Goal: Task Accomplishment & Management: Manage account settings

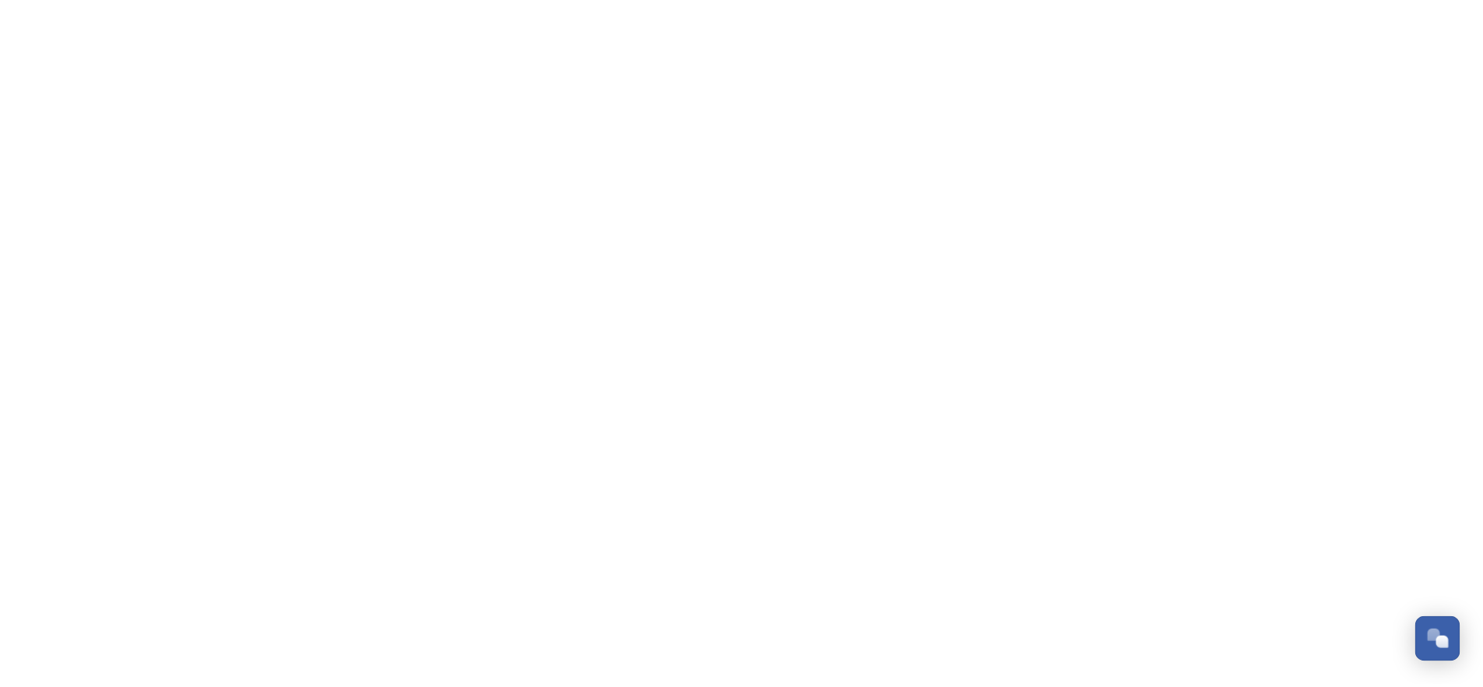
scroll to position [255, 0]
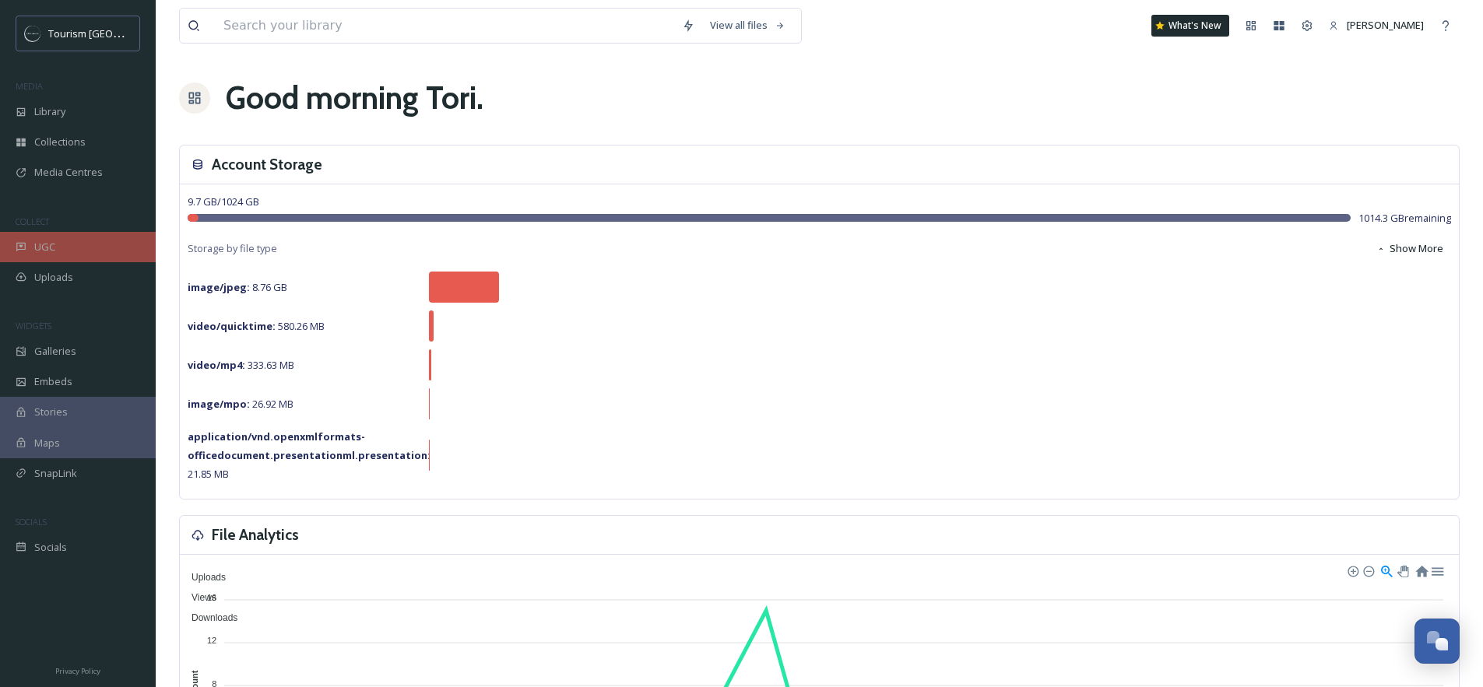
click at [71, 254] on div "UGC" at bounding box center [78, 247] width 156 height 30
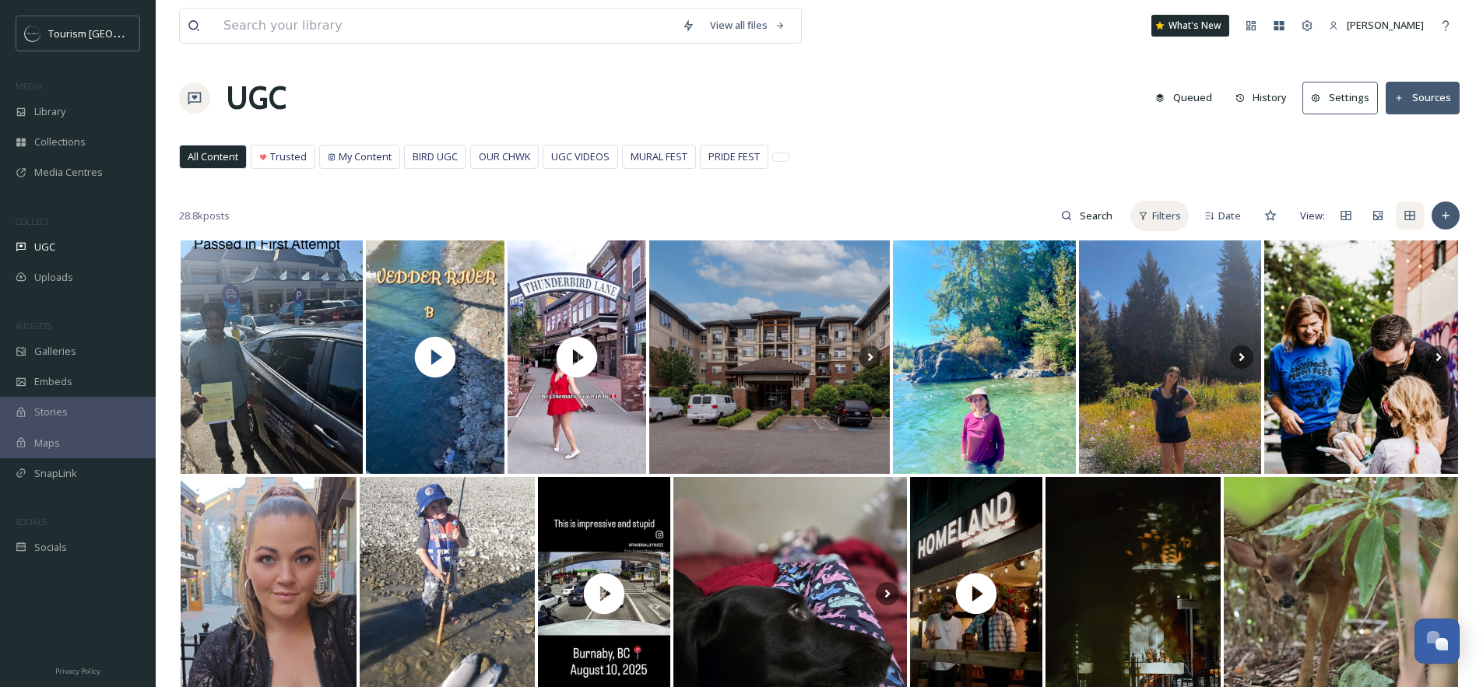
click at [1168, 222] on span "Filters" at bounding box center [1166, 216] width 29 height 15
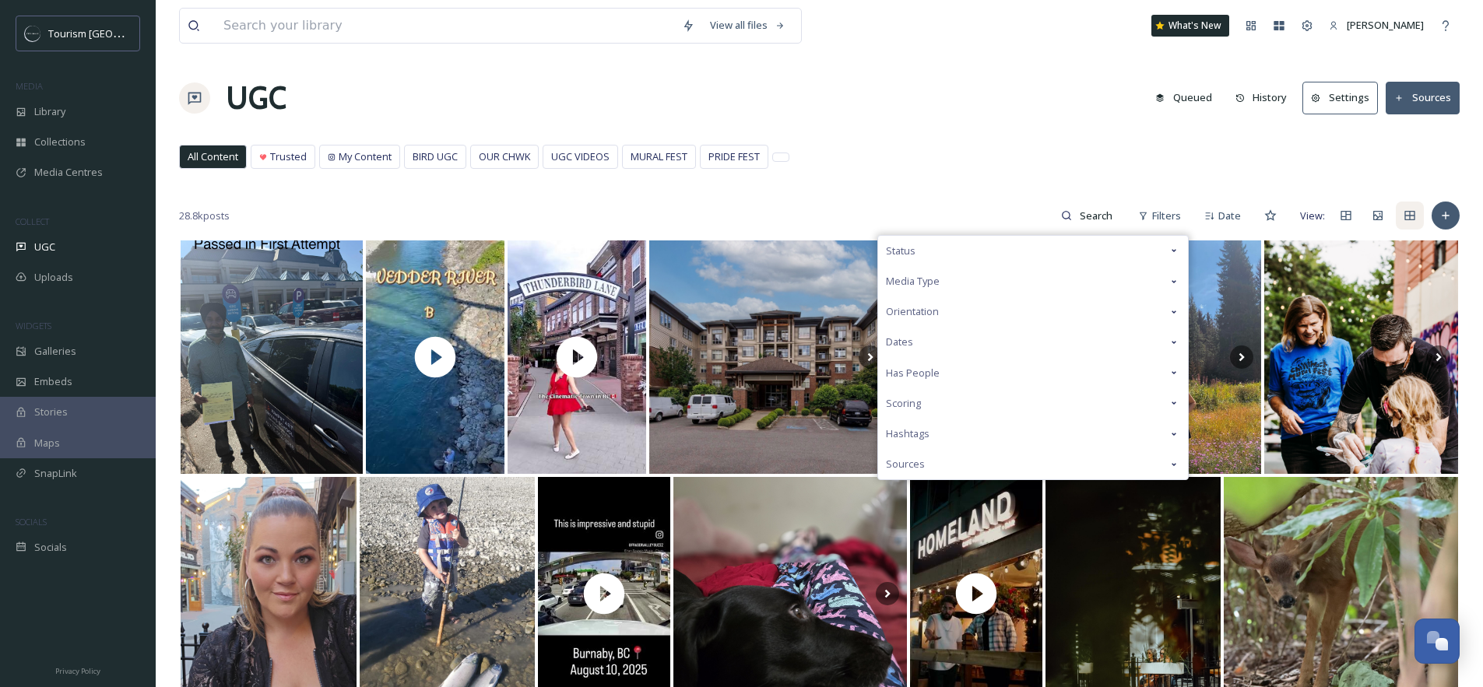
click at [978, 282] on div "Media Type" at bounding box center [1033, 281] width 310 height 30
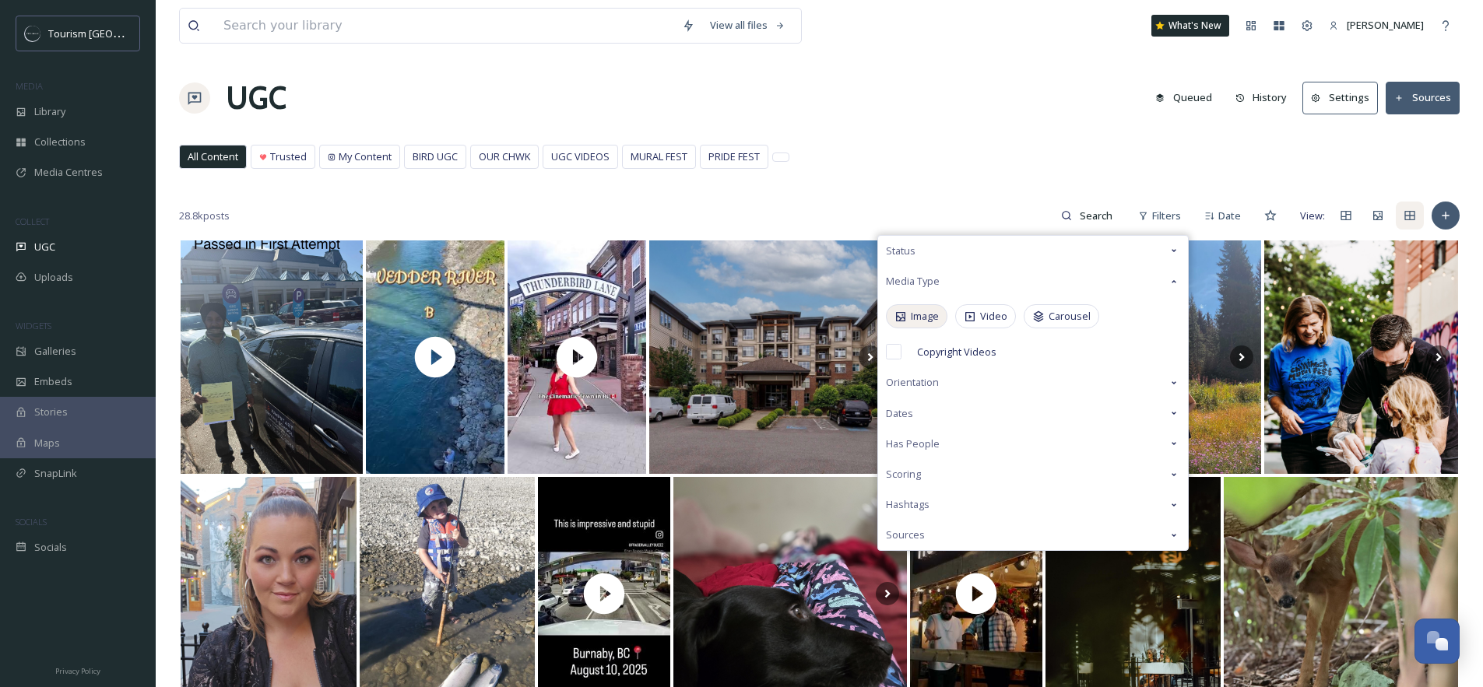
click at [908, 323] on div "Image" at bounding box center [916, 316] width 61 height 24
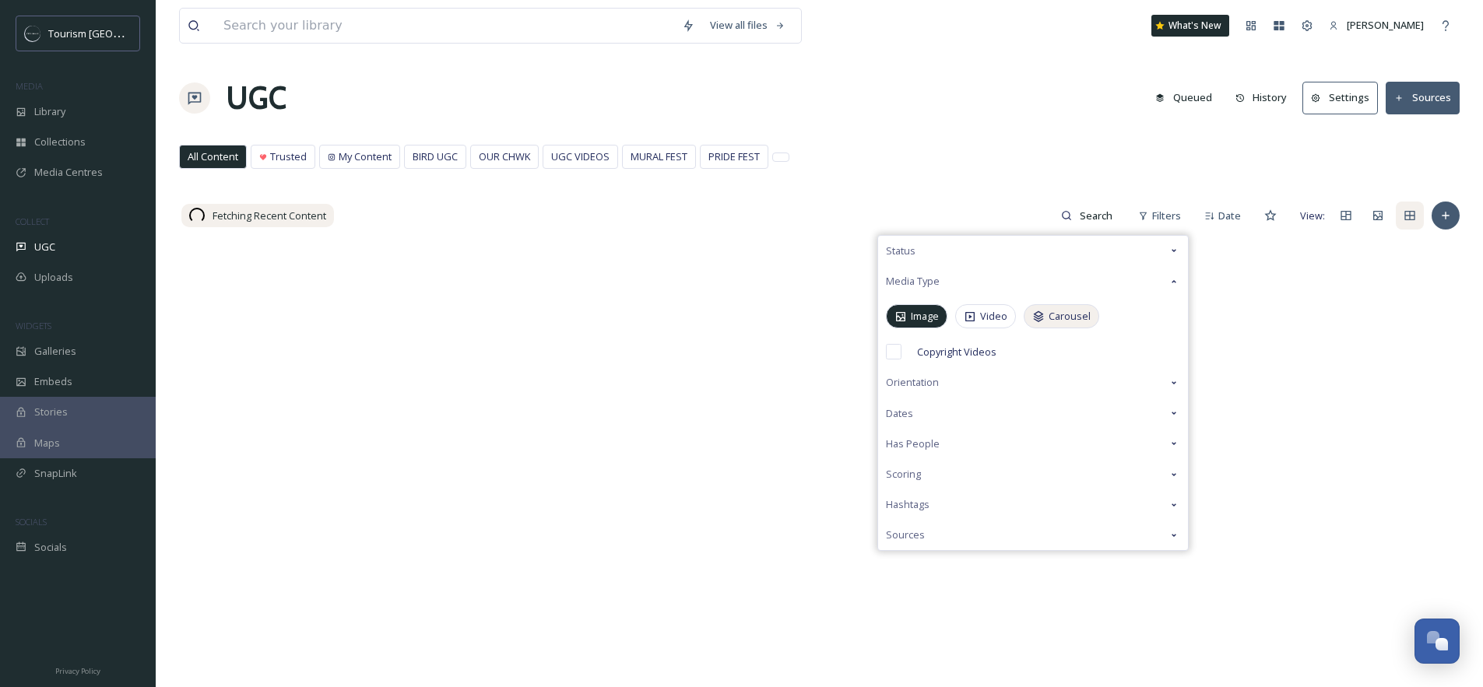
click at [1061, 322] on span "Carousel" at bounding box center [1069, 316] width 42 height 15
click at [1010, 134] on div "View all files What's New Tori Hackett UGC Queued History Settings Sources All …" at bounding box center [819, 463] width 1327 height 926
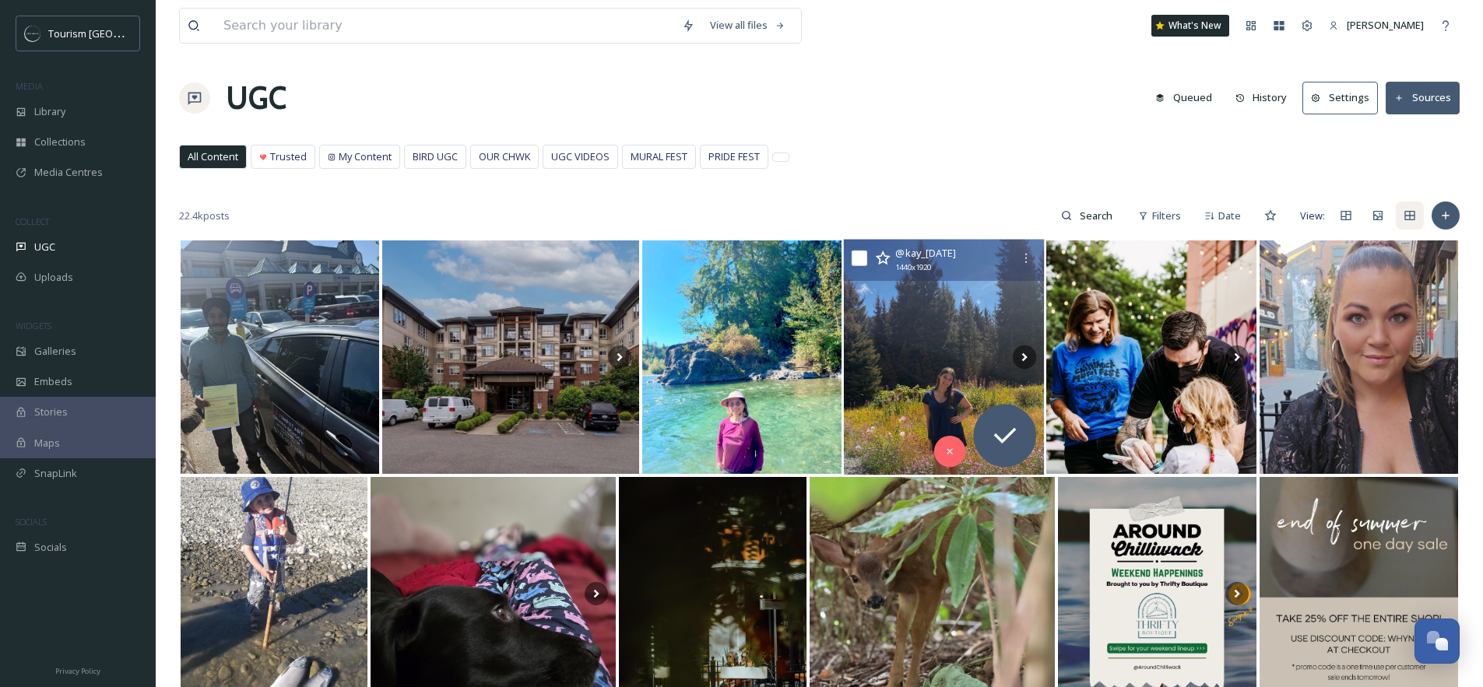
click at [951, 343] on img at bounding box center [943, 358] width 201 height 236
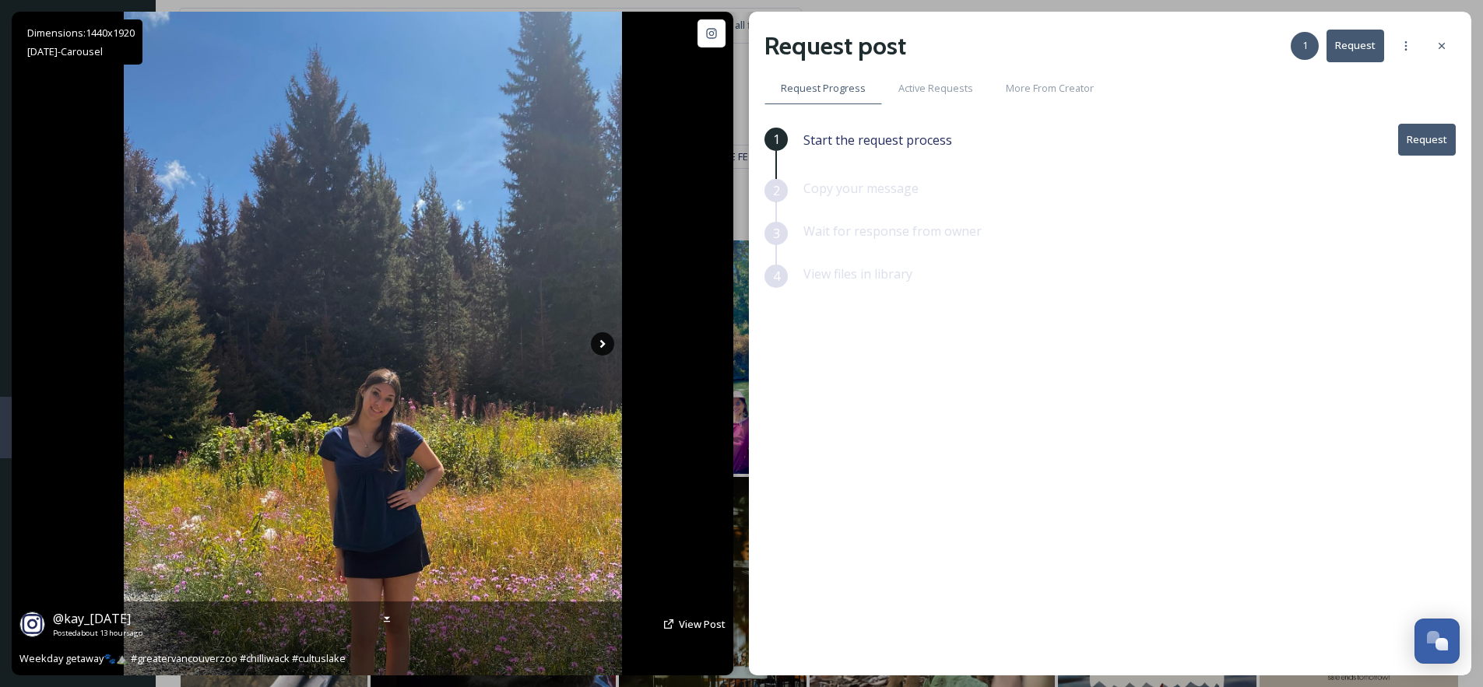
click at [598, 346] on icon at bounding box center [602, 343] width 23 height 23
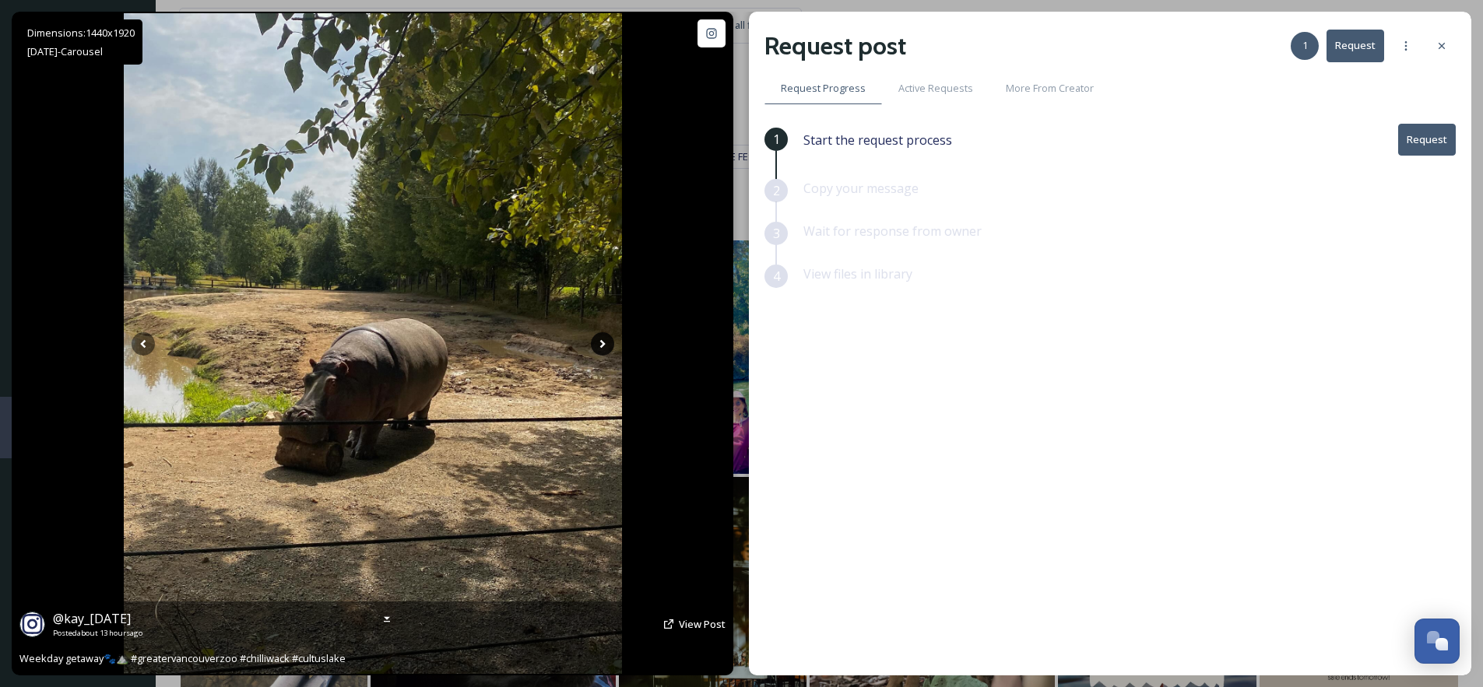
click at [598, 346] on icon at bounding box center [602, 343] width 23 height 23
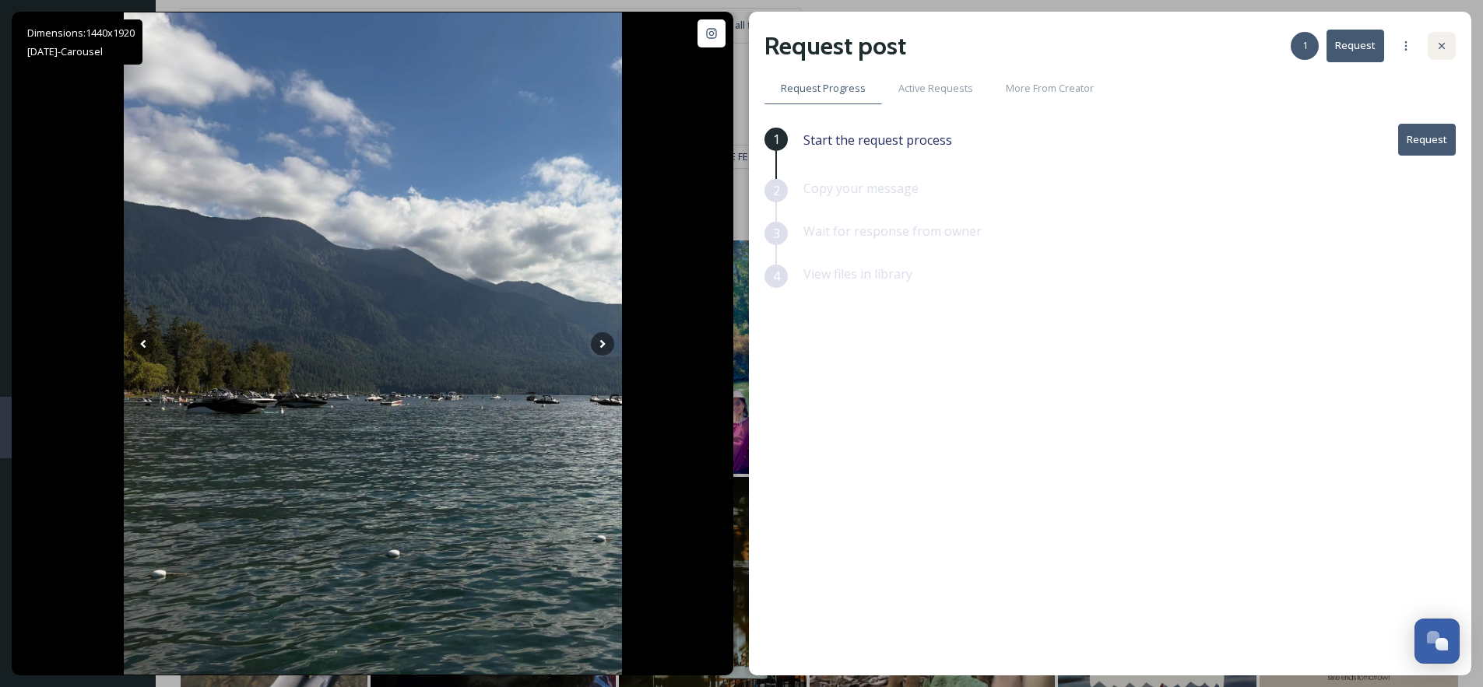
click at [1436, 53] on div at bounding box center [1441, 46] width 28 height 28
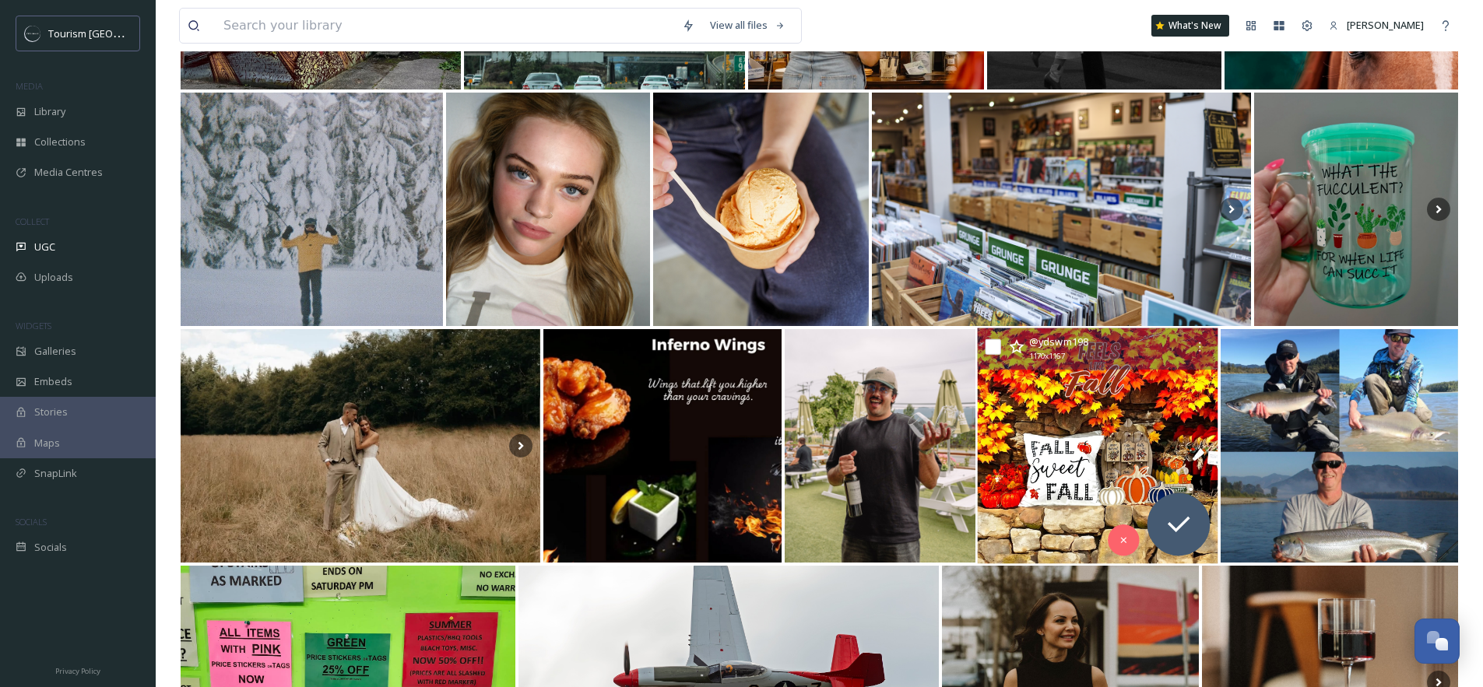
scroll to position [966, 0]
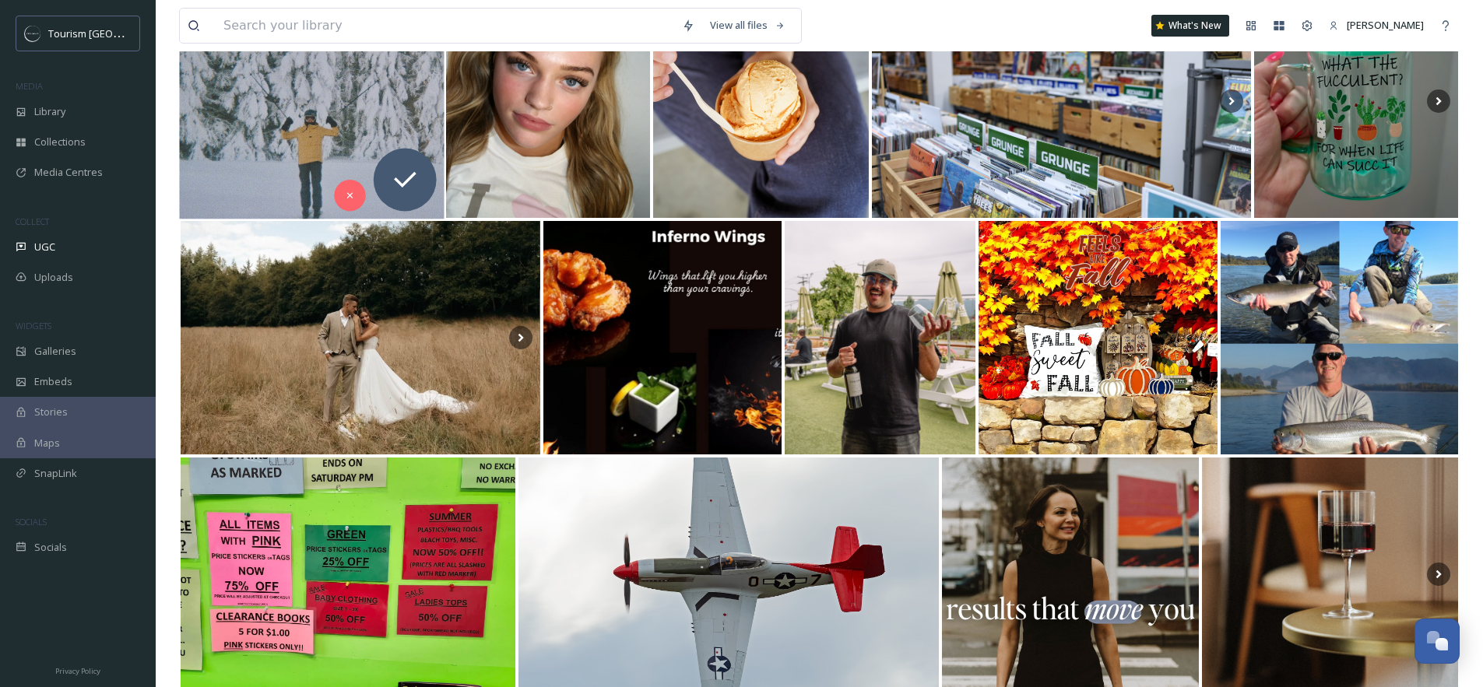
click at [287, 101] on img at bounding box center [311, 102] width 265 height 236
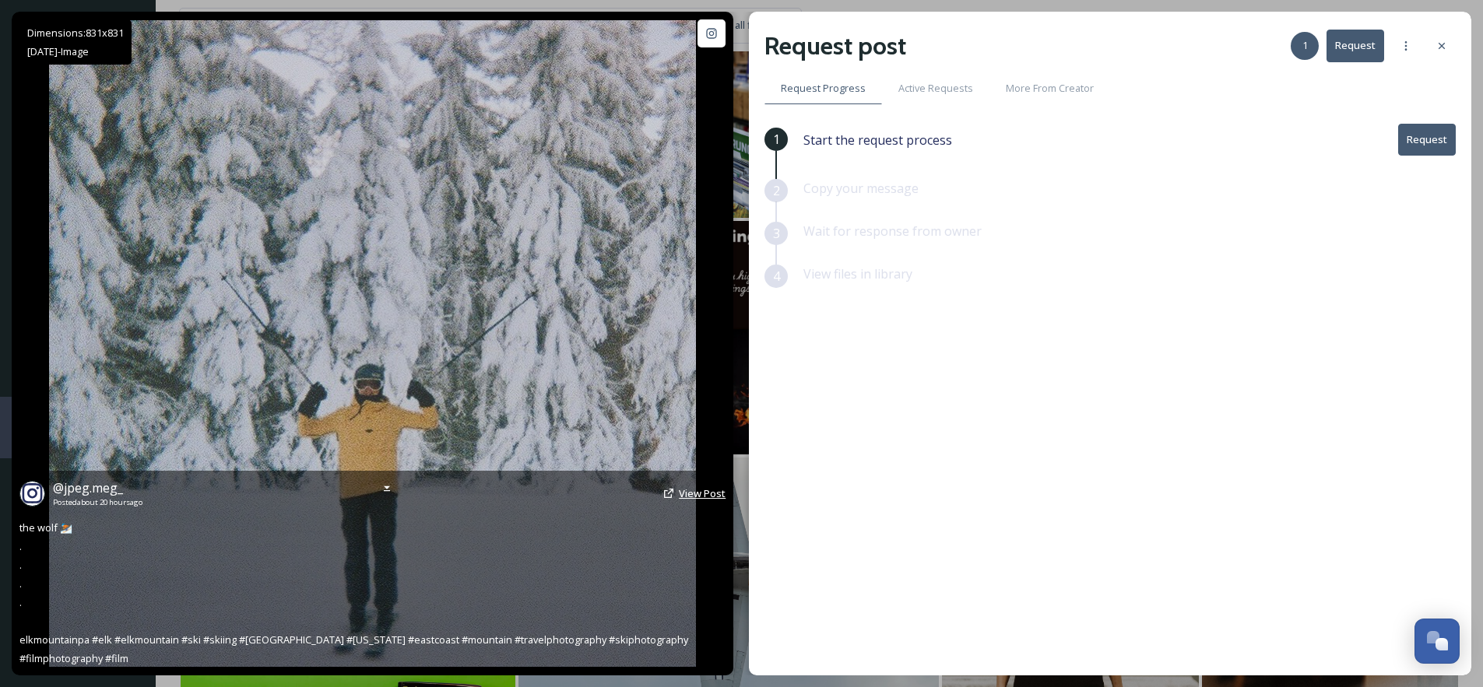
click at [694, 493] on span "View Post" at bounding box center [702, 493] width 47 height 14
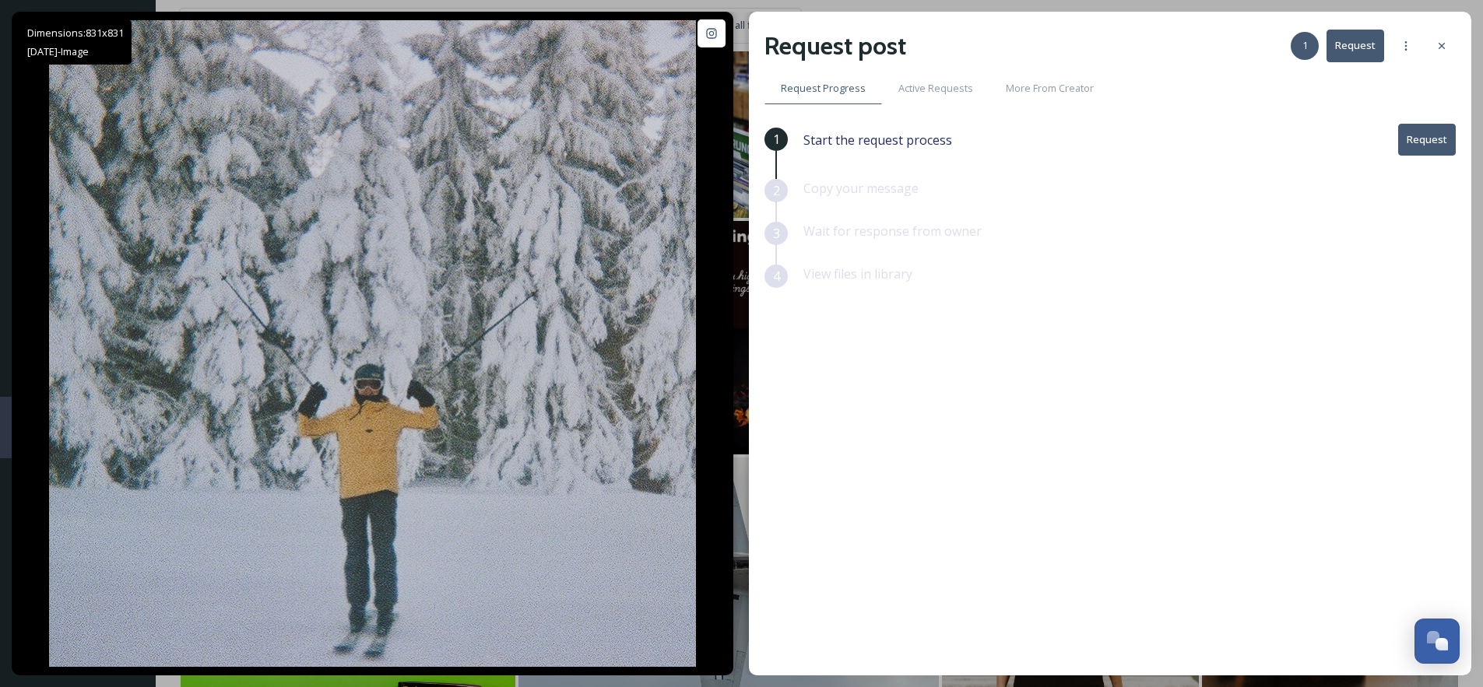
drag, startPoint x: 1441, startPoint y: 44, endPoint x: 1432, endPoint y: 56, distance: 14.9
click at [1441, 44] on icon at bounding box center [1441, 46] width 12 height 12
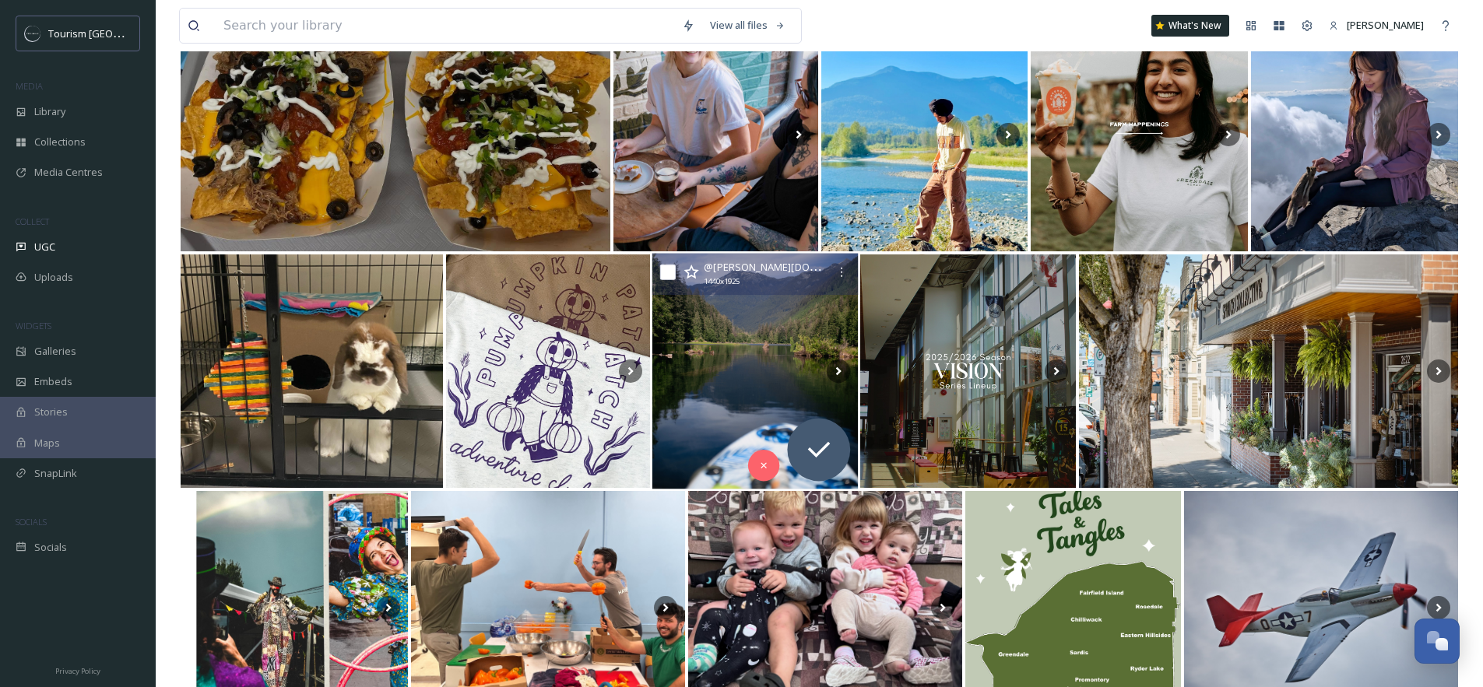
scroll to position [1643, 0]
click at [742, 382] on img at bounding box center [754, 371] width 205 height 236
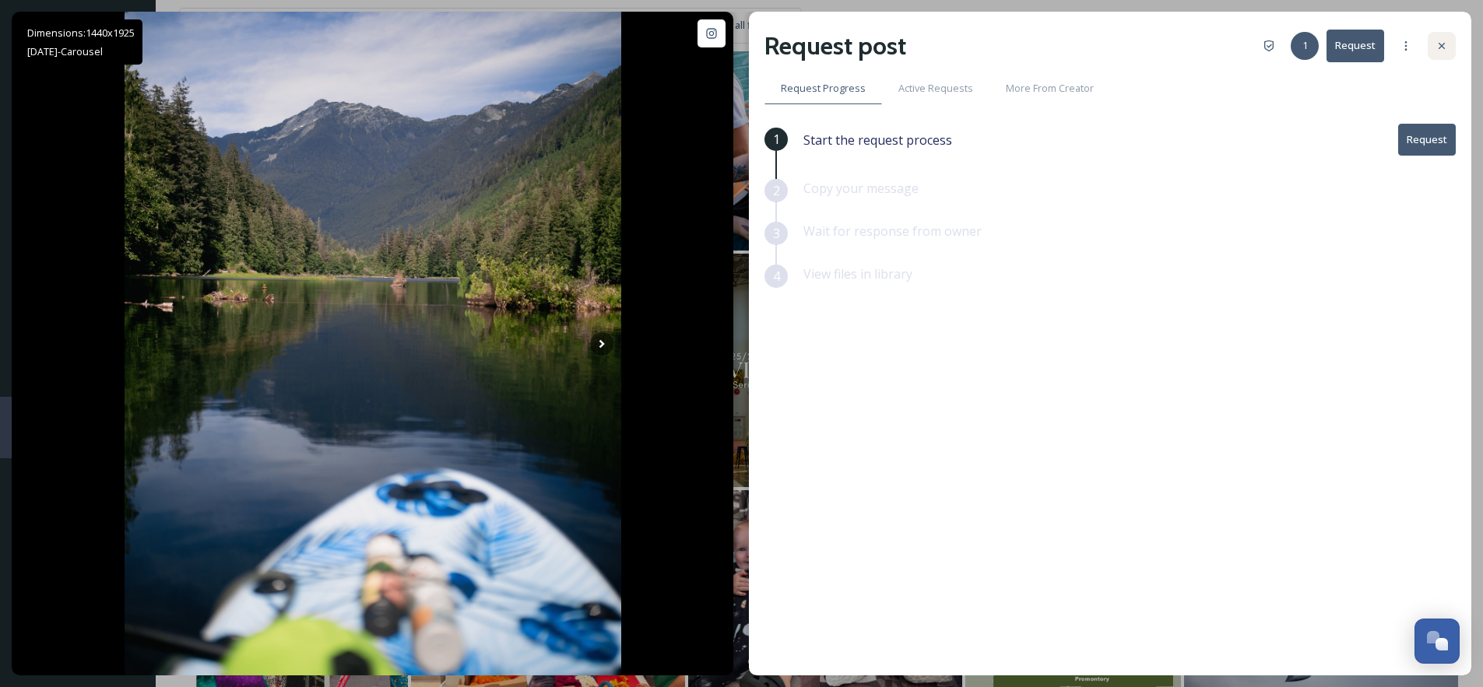
click at [1452, 44] on div at bounding box center [1441, 46] width 28 height 28
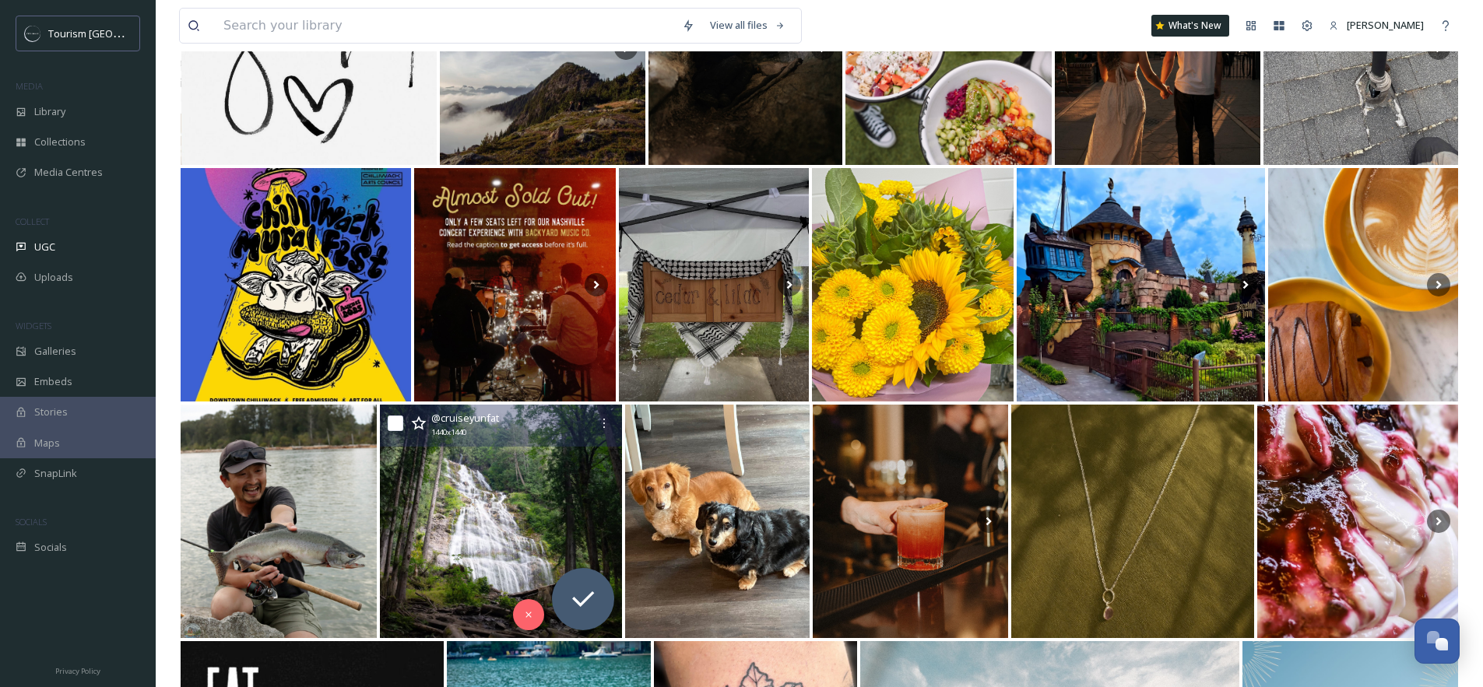
scroll to position [5070, 0]
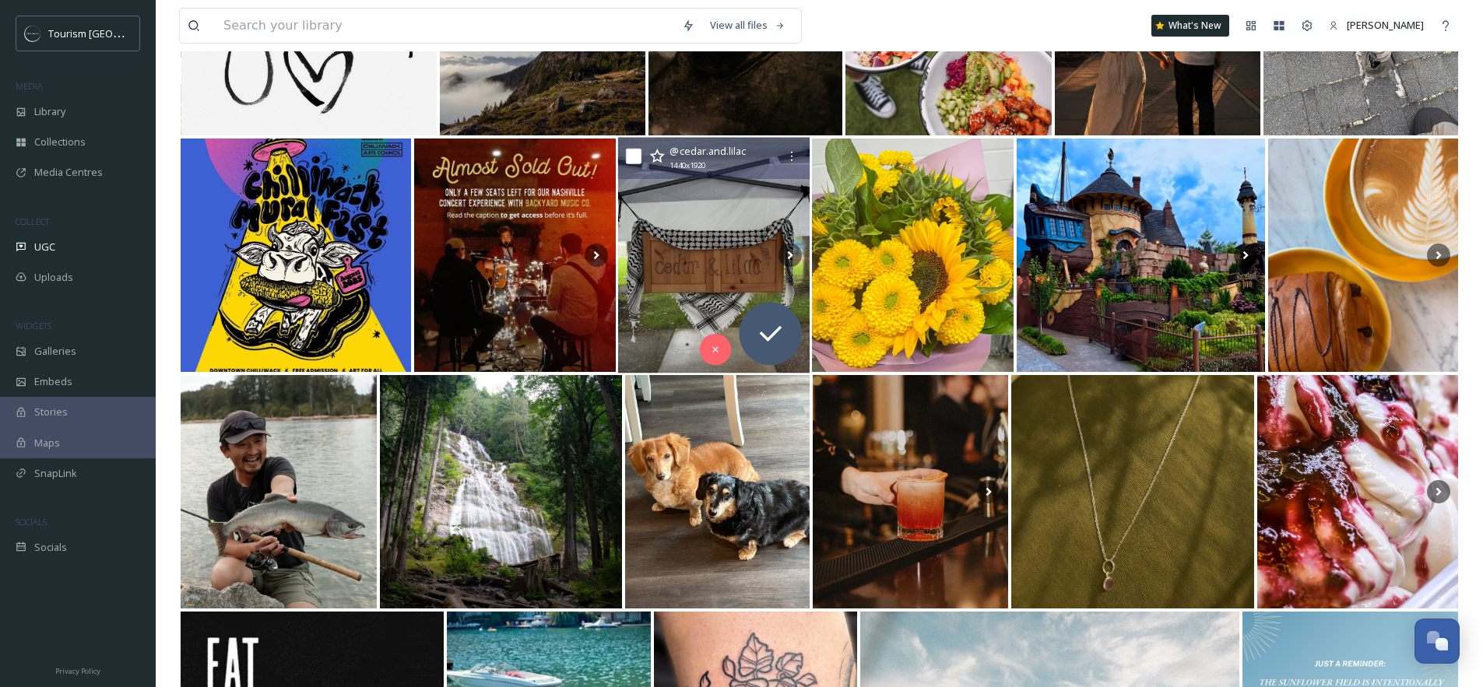
click at [725, 269] on img at bounding box center [713, 256] width 191 height 236
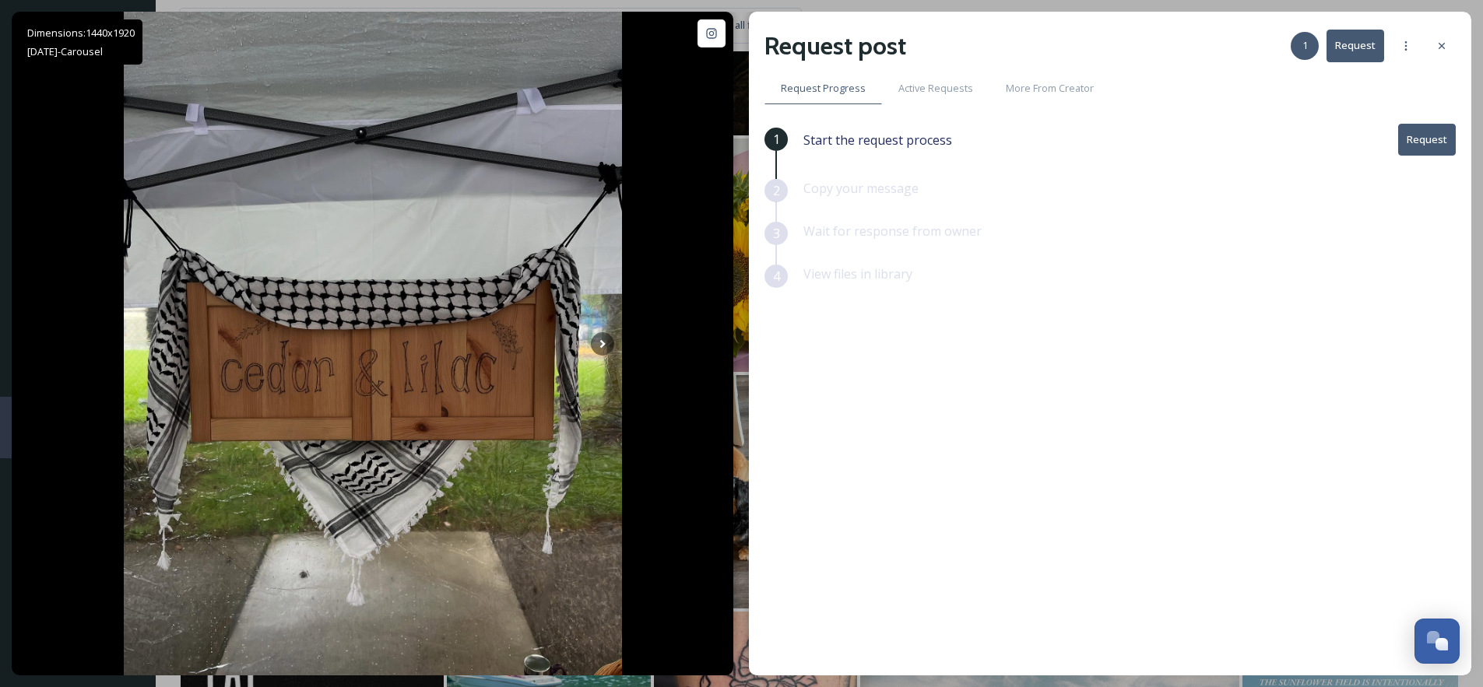
click at [1424, 47] on div "Request post 1 Request" at bounding box center [1109, 45] width 691 height 37
click at [1437, 51] on icon at bounding box center [1441, 46] width 12 height 12
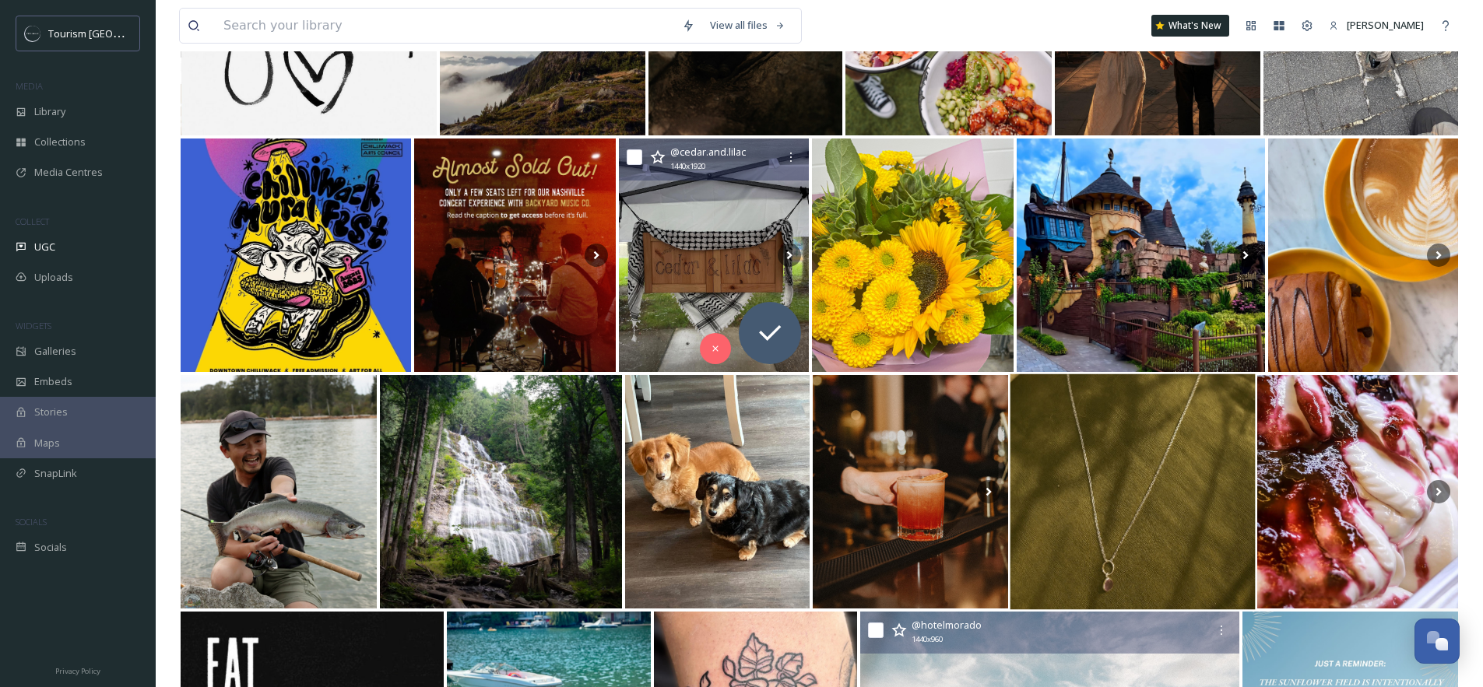
scroll to position [5824, 0]
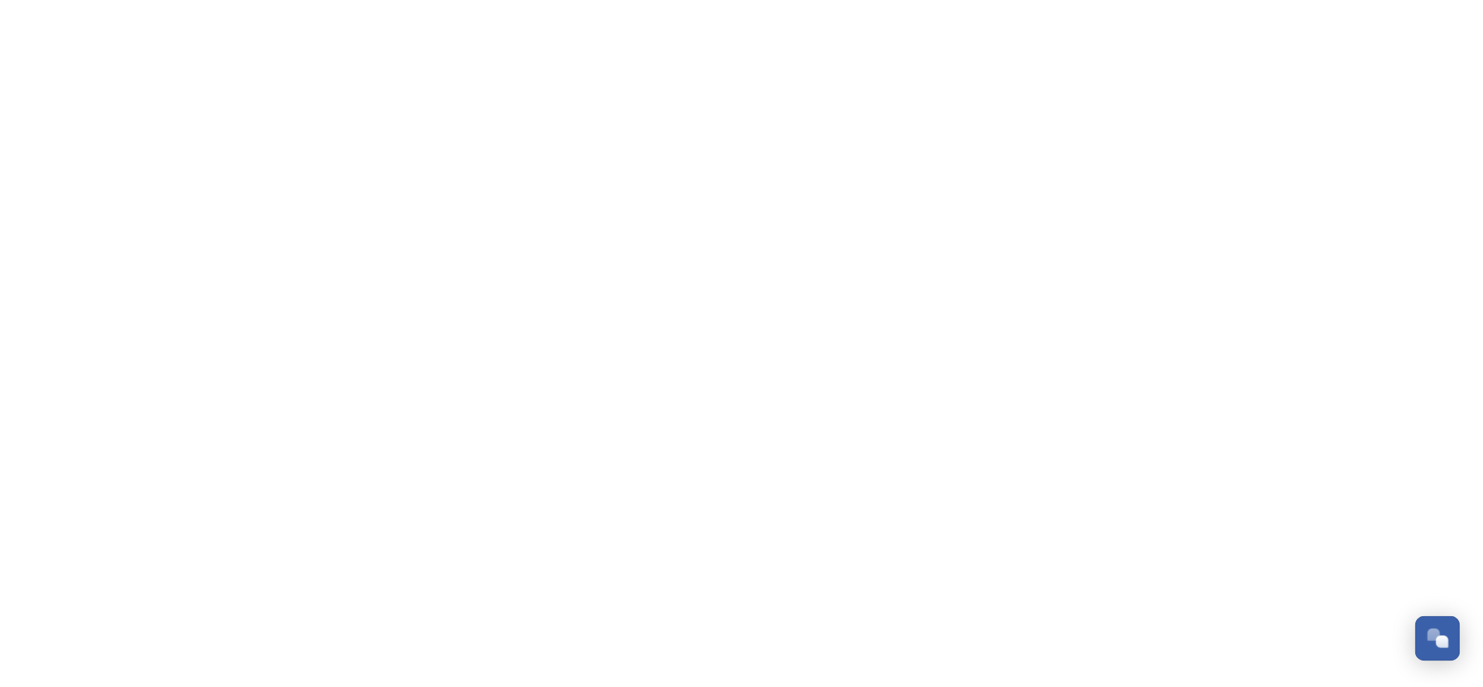
scroll to position [255, 0]
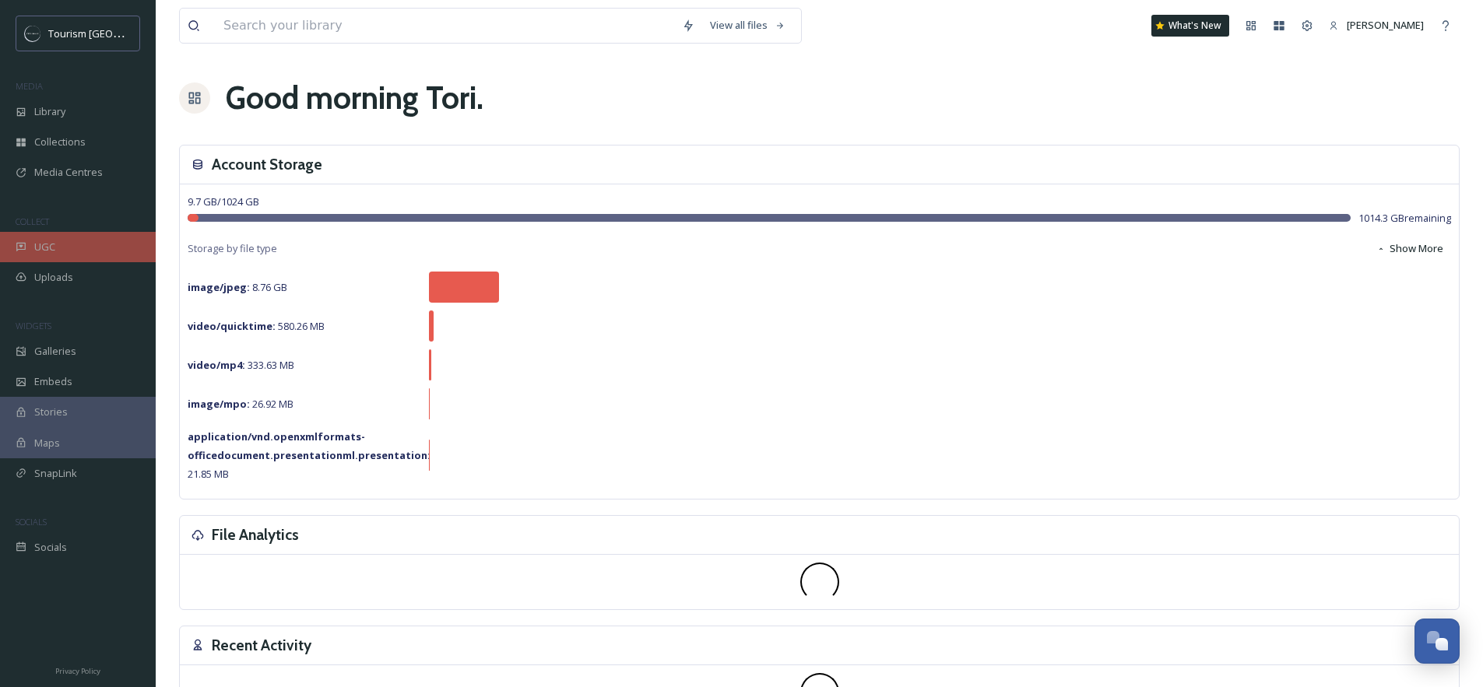
click at [36, 240] on span "UGC" at bounding box center [44, 247] width 21 height 15
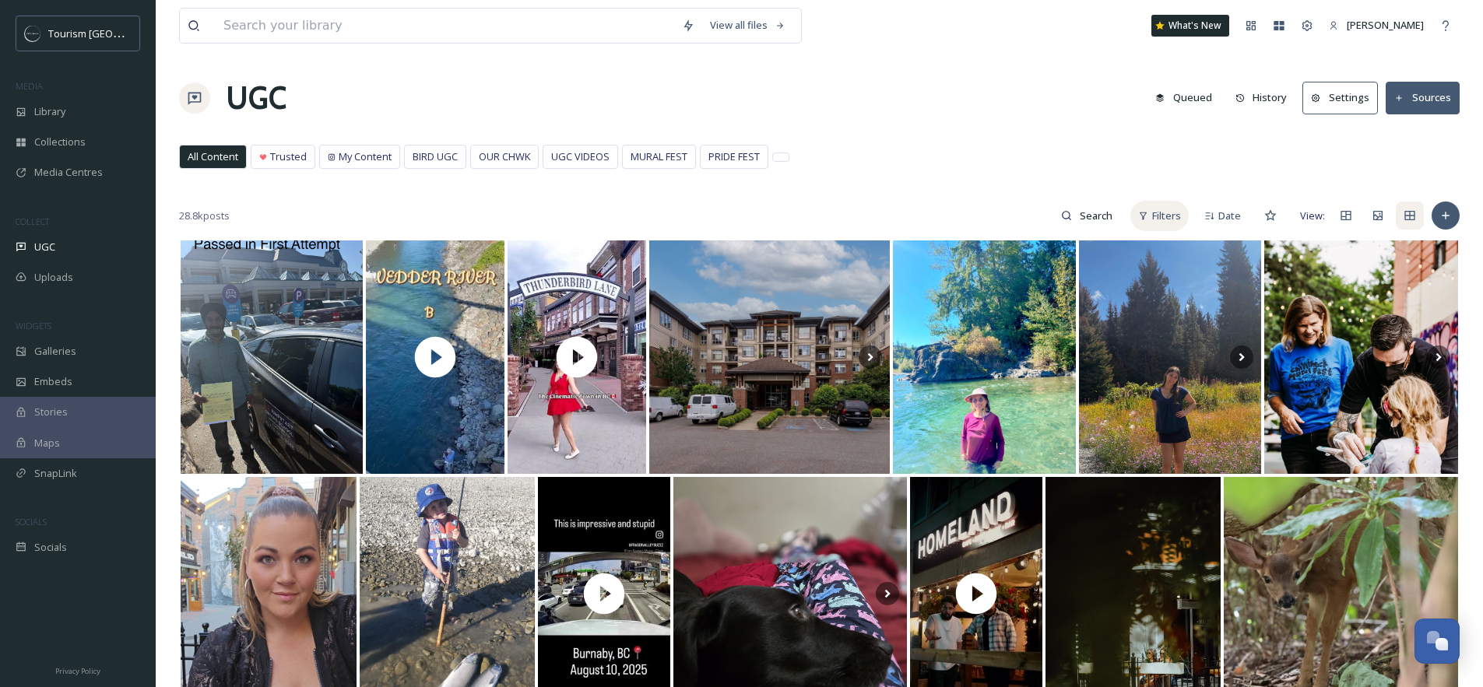
click at [1157, 217] on span "Filters" at bounding box center [1166, 216] width 29 height 15
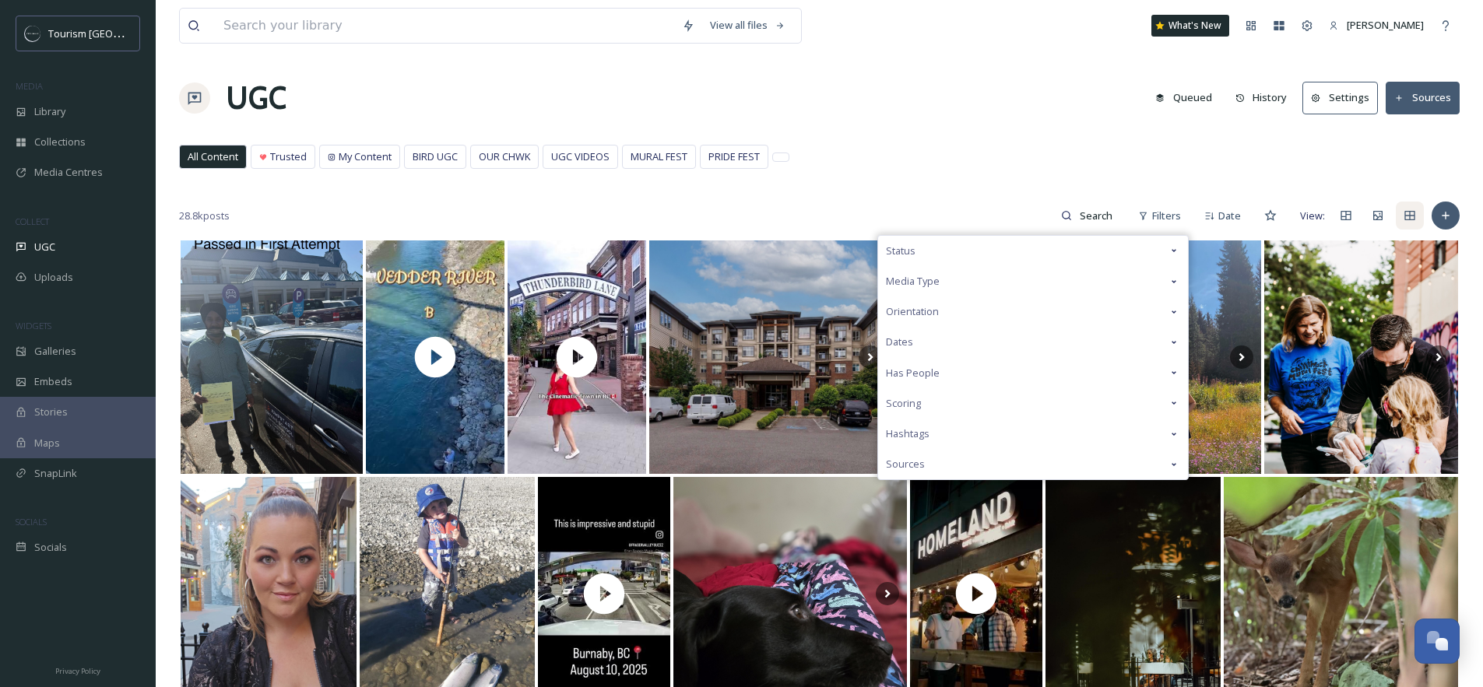
click at [1079, 250] on div "Status" at bounding box center [1033, 251] width 310 height 30
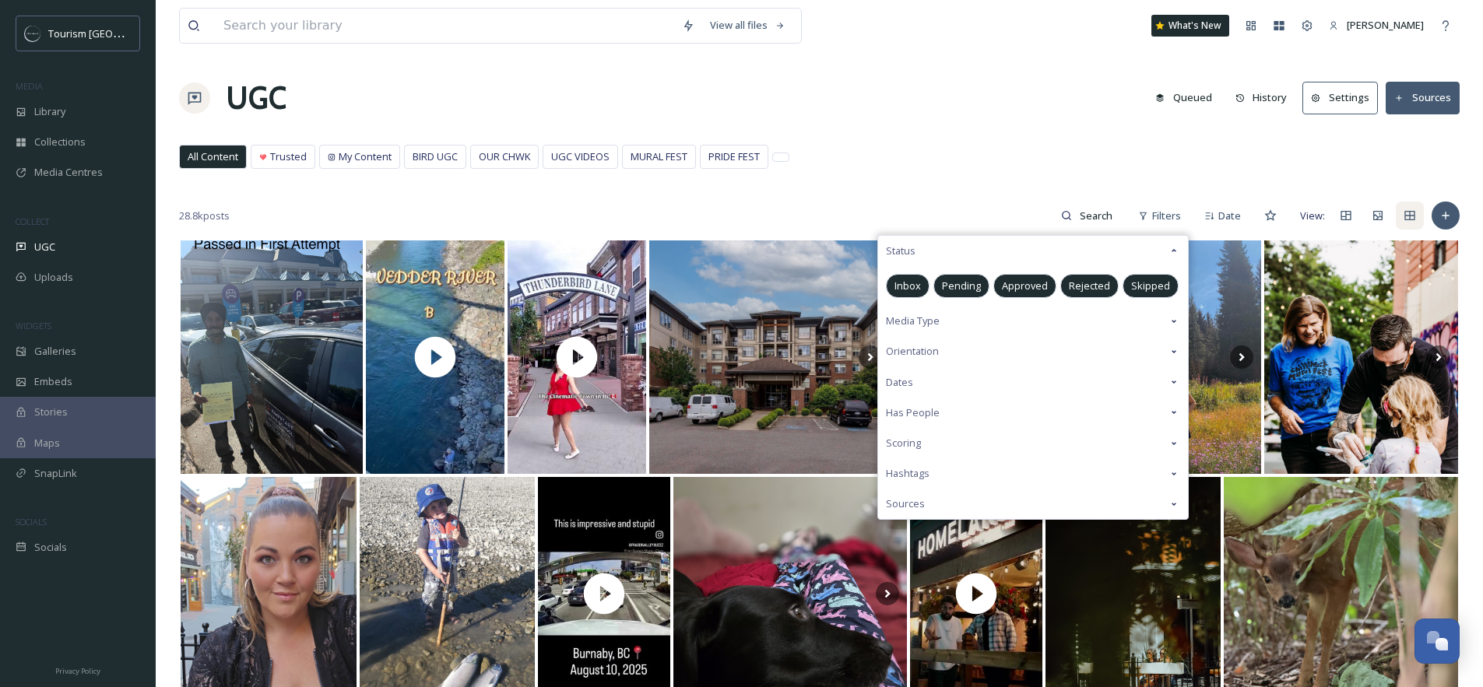
click at [967, 293] on span "Pending" at bounding box center [961, 286] width 39 height 15
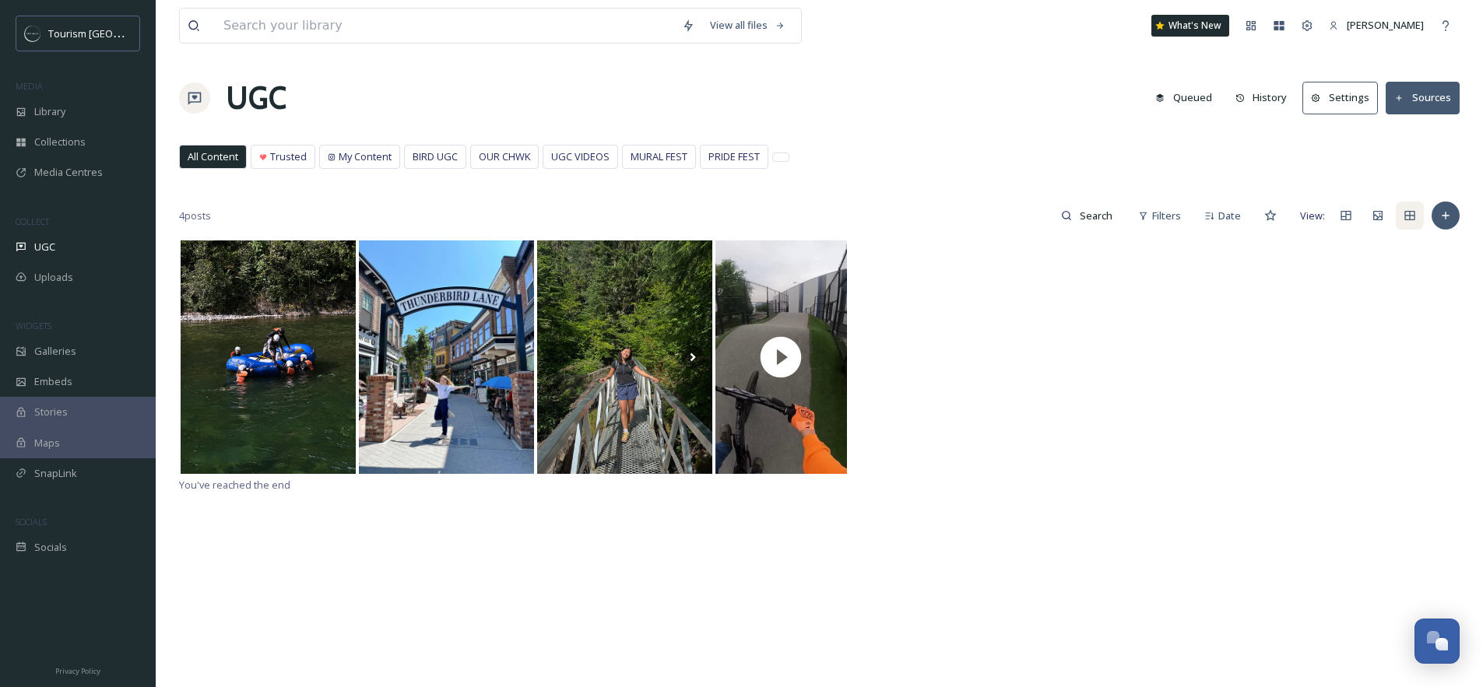
click at [861, 161] on div "All Content Trusted My Content BIRD UGC OUR CHWK UGC VIDEOS MURAL FEST PRIDE FE…" at bounding box center [819, 161] width 1280 height 32
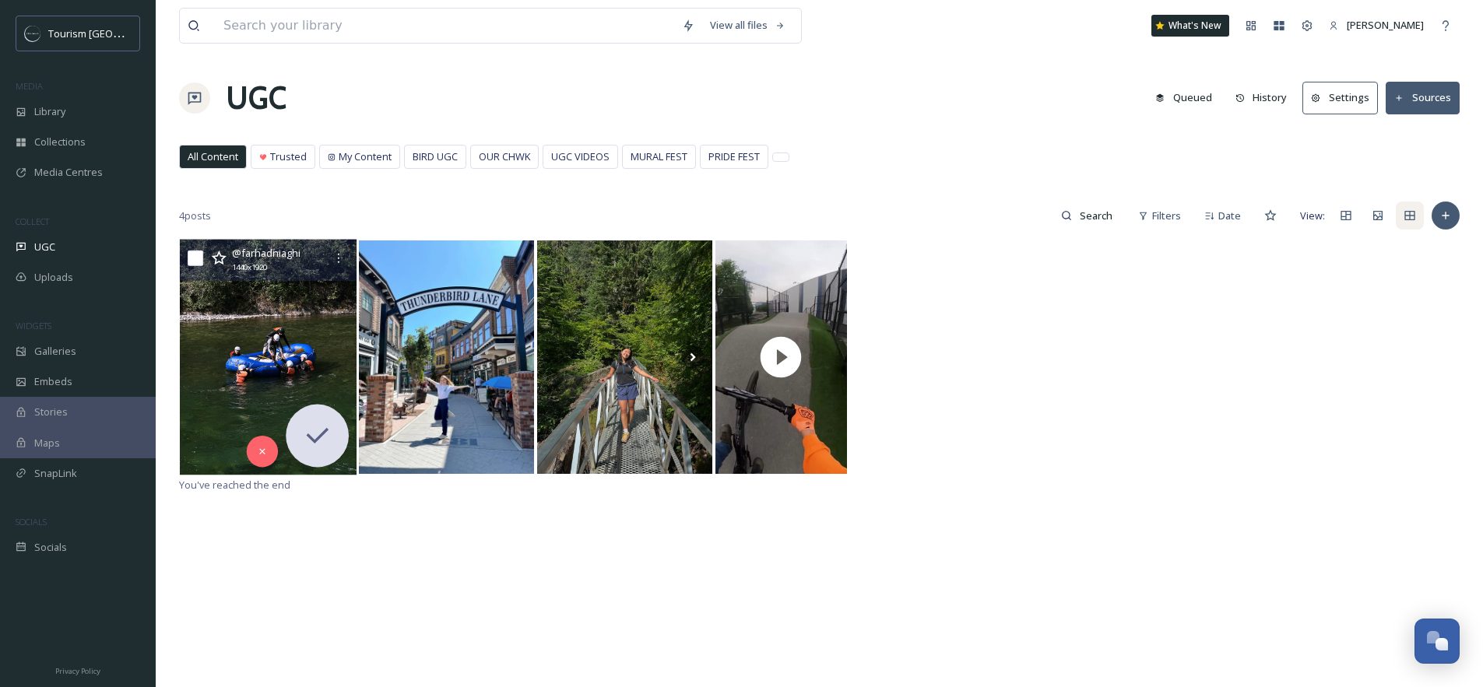
click at [230, 335] on img at bounding box center [268, 358] width 177 height 236
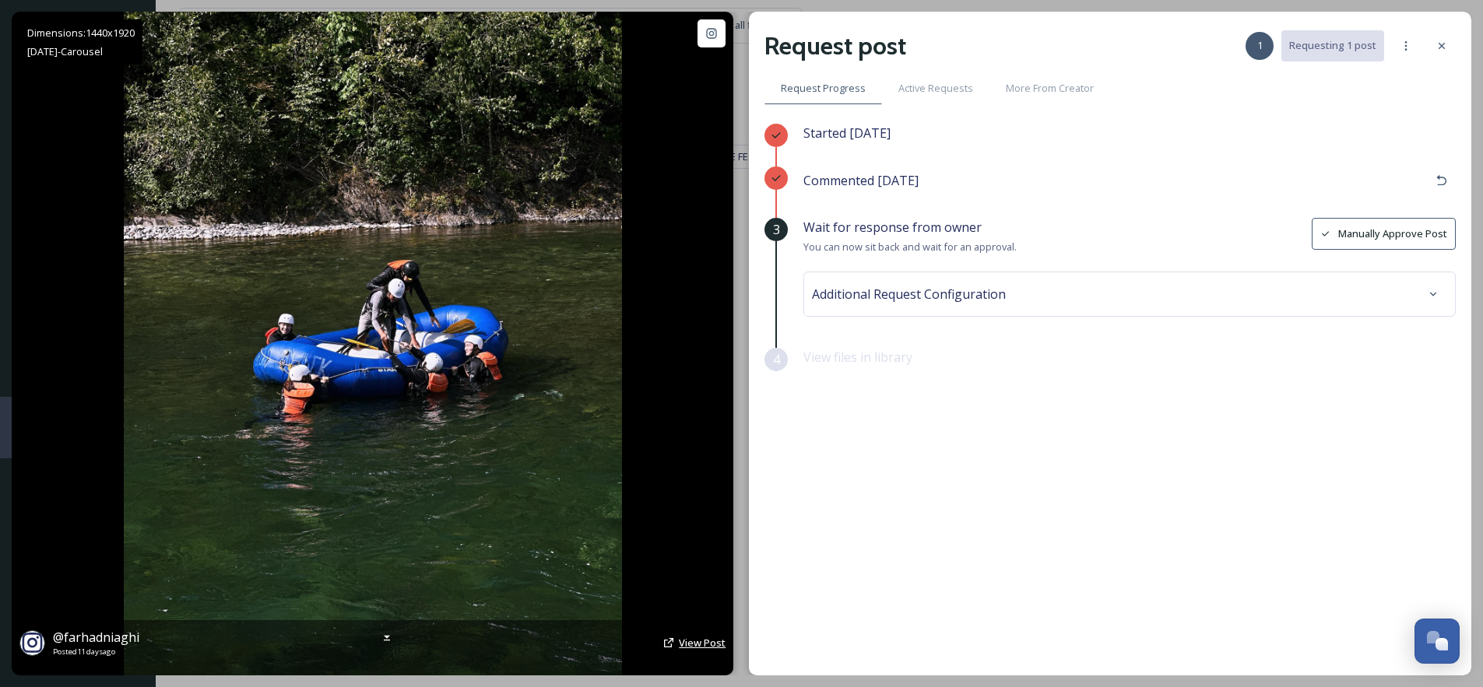
click at [704, 646] on span "View Post" at bounding box center [702, 643] width 47 height 14
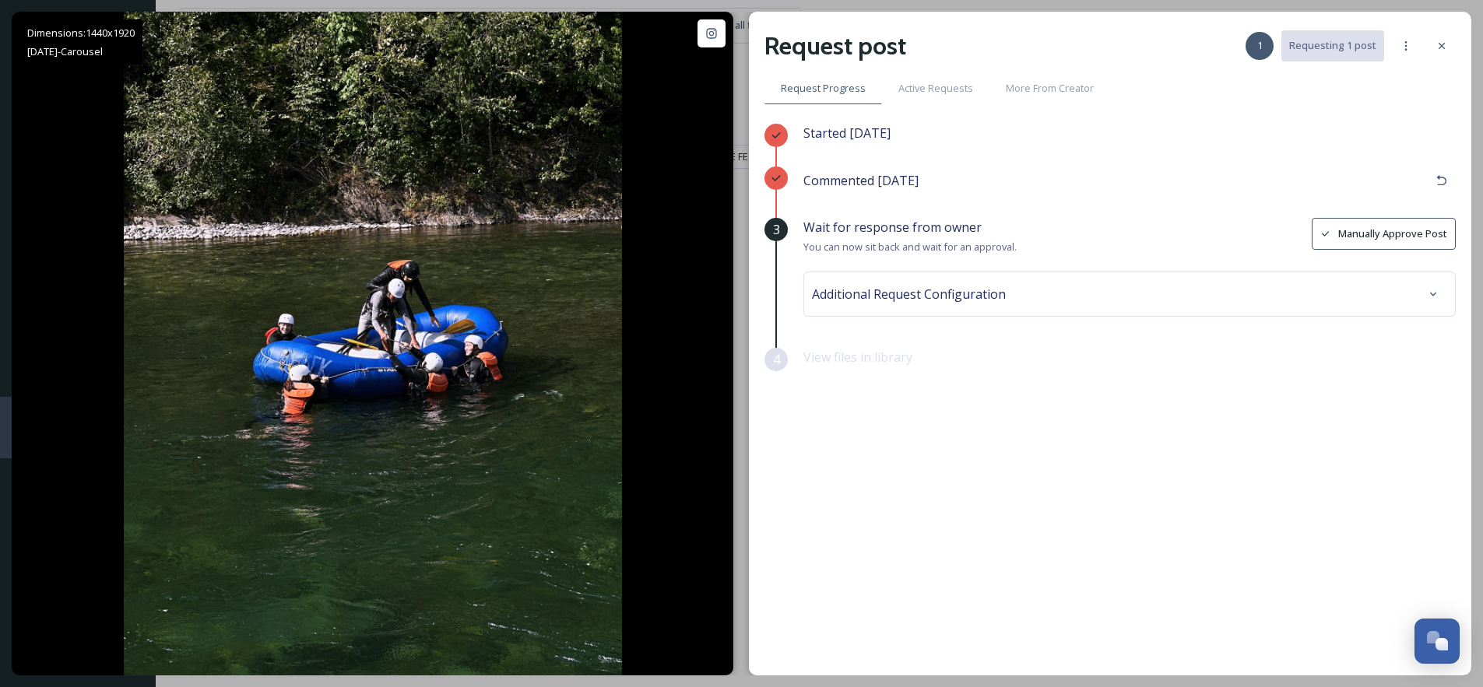
click at [1355, 242] on button "Manually Approve Post" at bounding box center [1383, 234] width 144 height 32
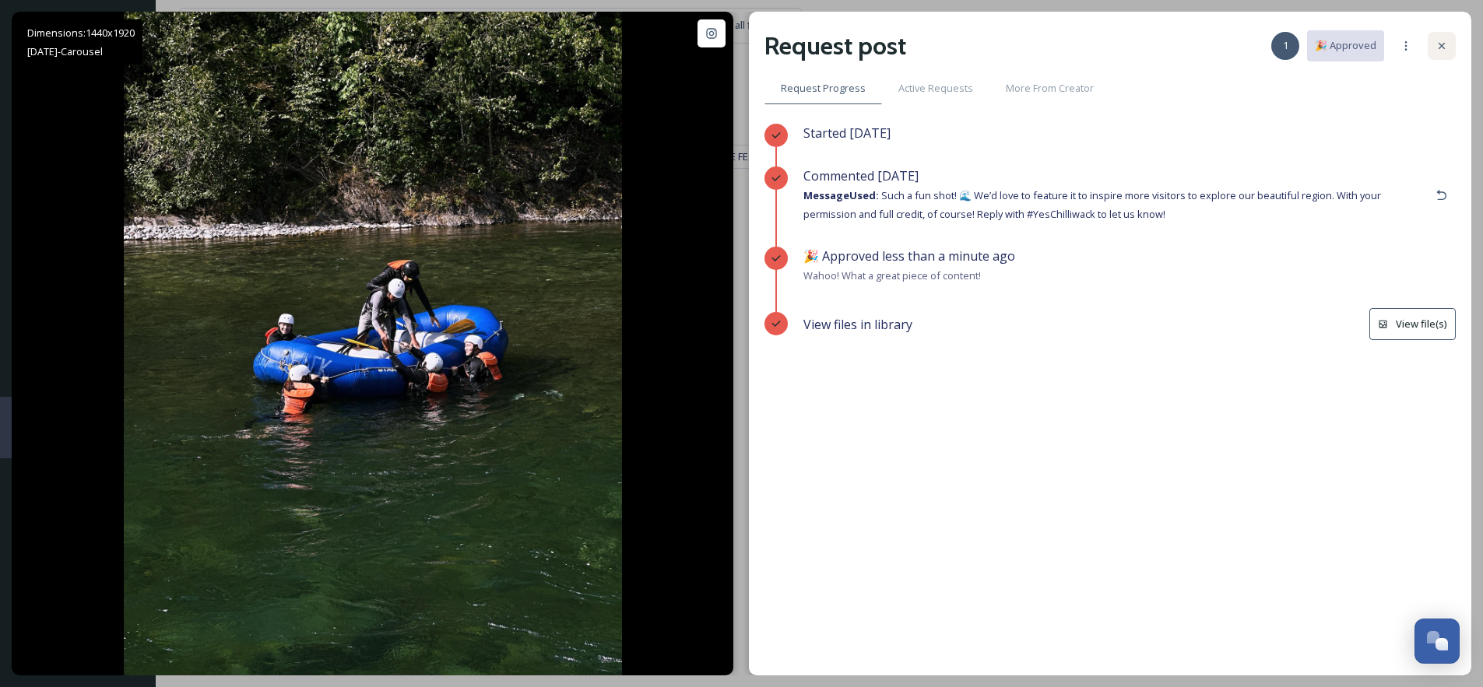
click at [1440, 45] on icon at bounding box center [1441, 46] width 6 height 6
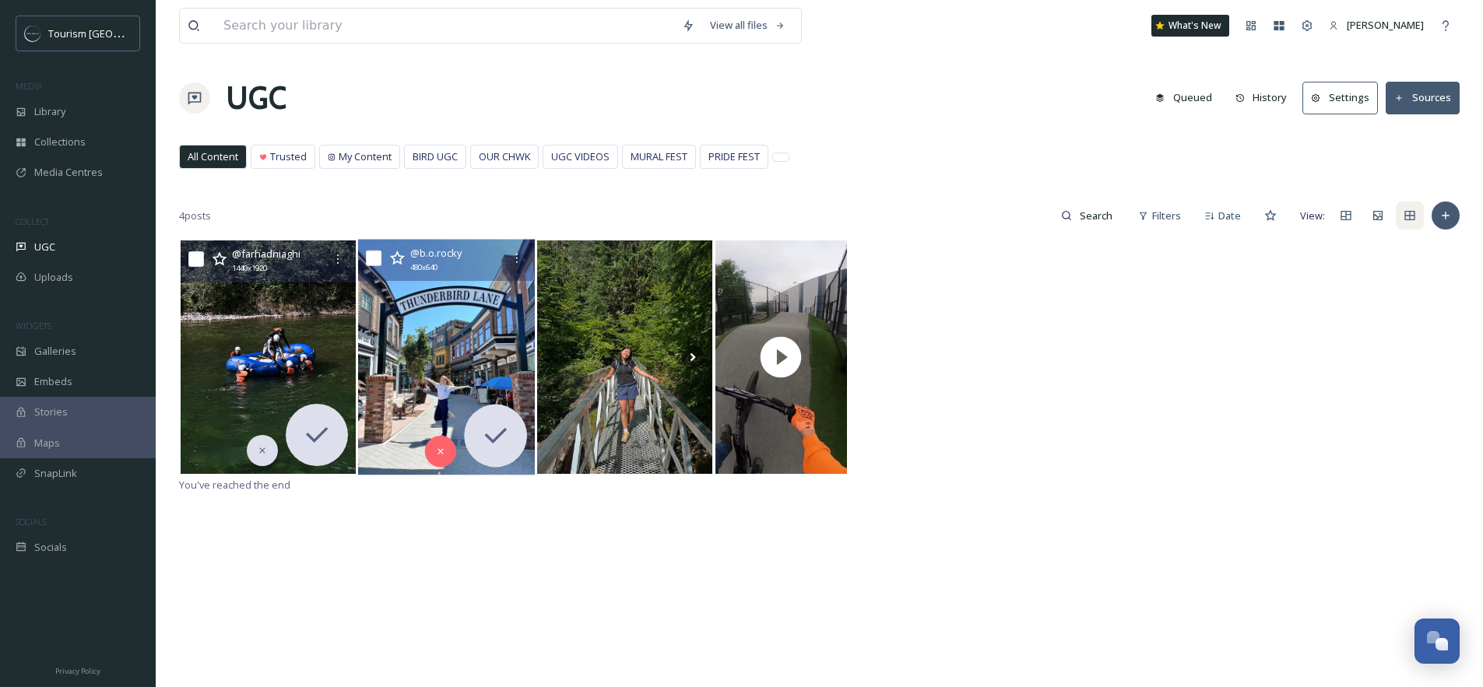
click at [451, 346] on img at bounding box center [446, 358] width 177 height 236
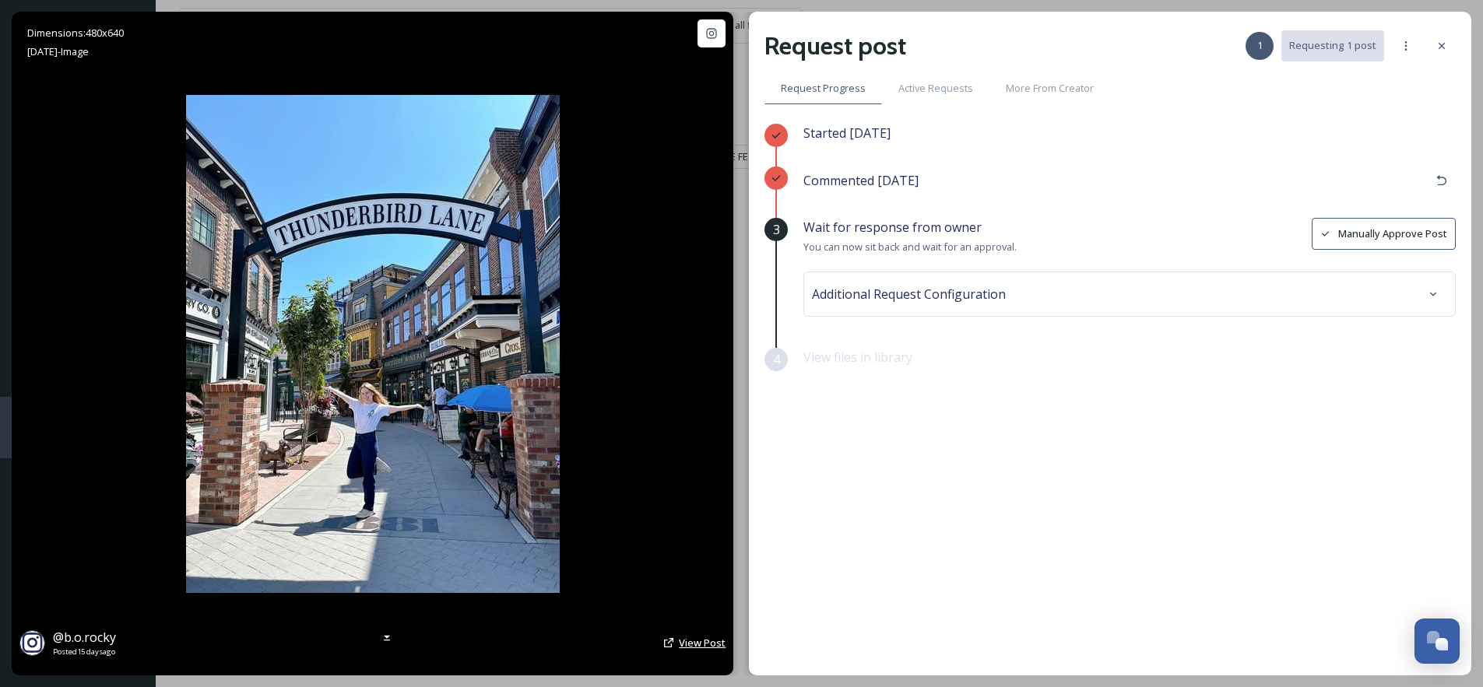
click at [710, 644] on span "View Post" at bounding box center [702, 643] width 47 height 14
click at [1441, 47] on icon at bounding box center [1441, 46] width 12 height 12
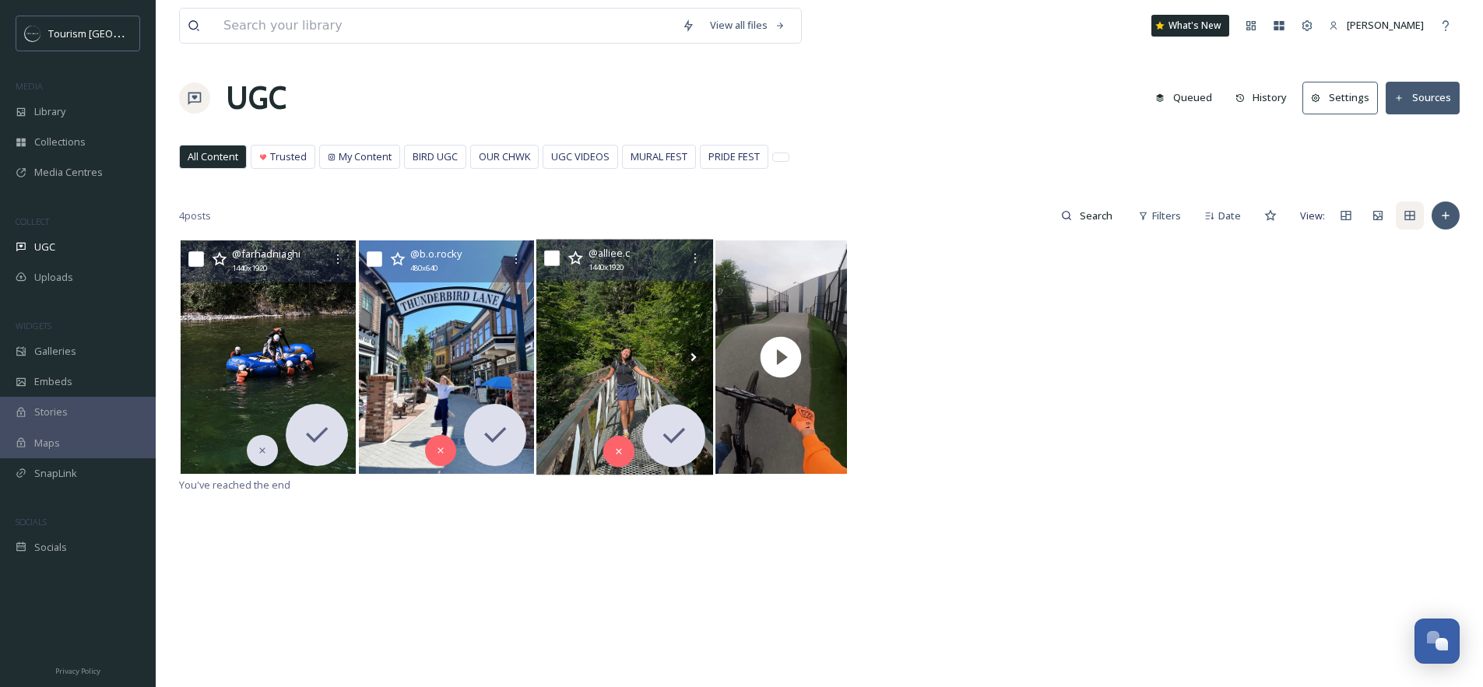
click at [600, 336] on img at bounding box center [624, 358] width 177 height 236
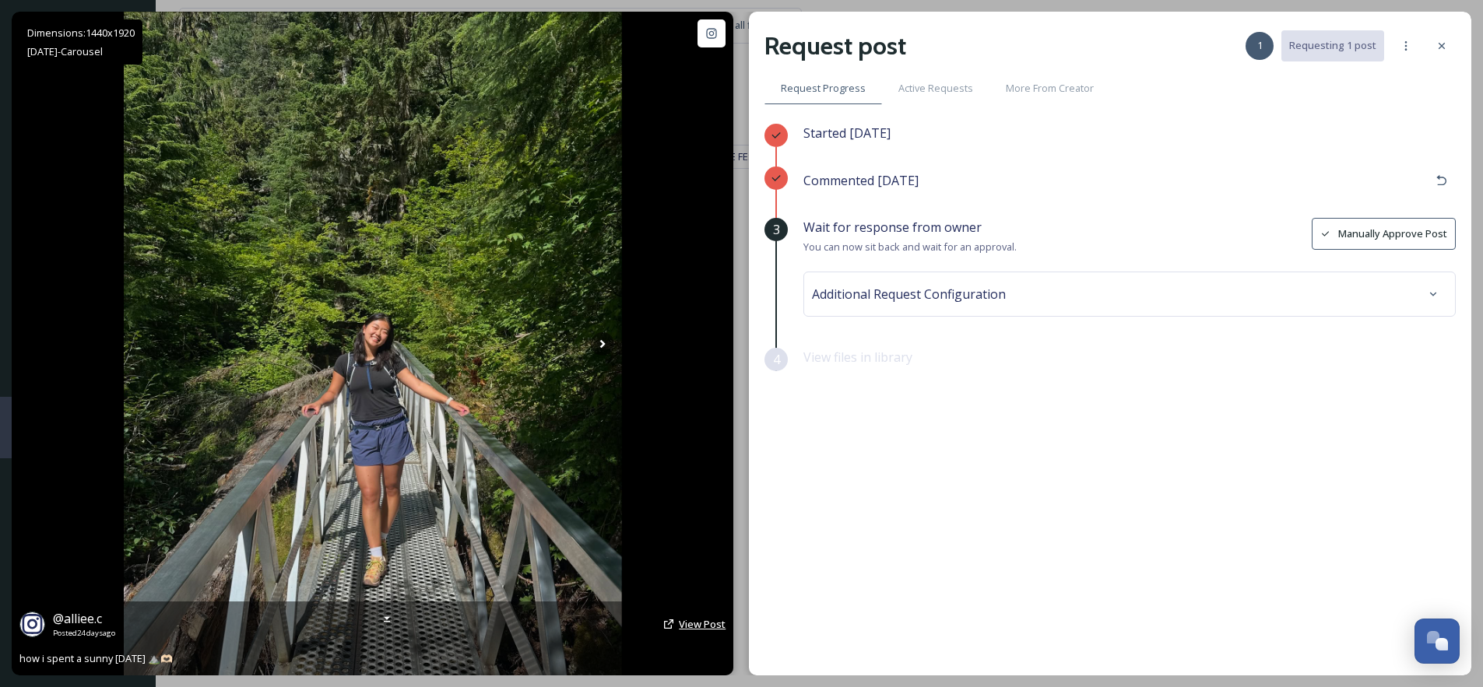
click at [682, 623] on span "View Post" at bounding box center [702, 624] width 47 height 14
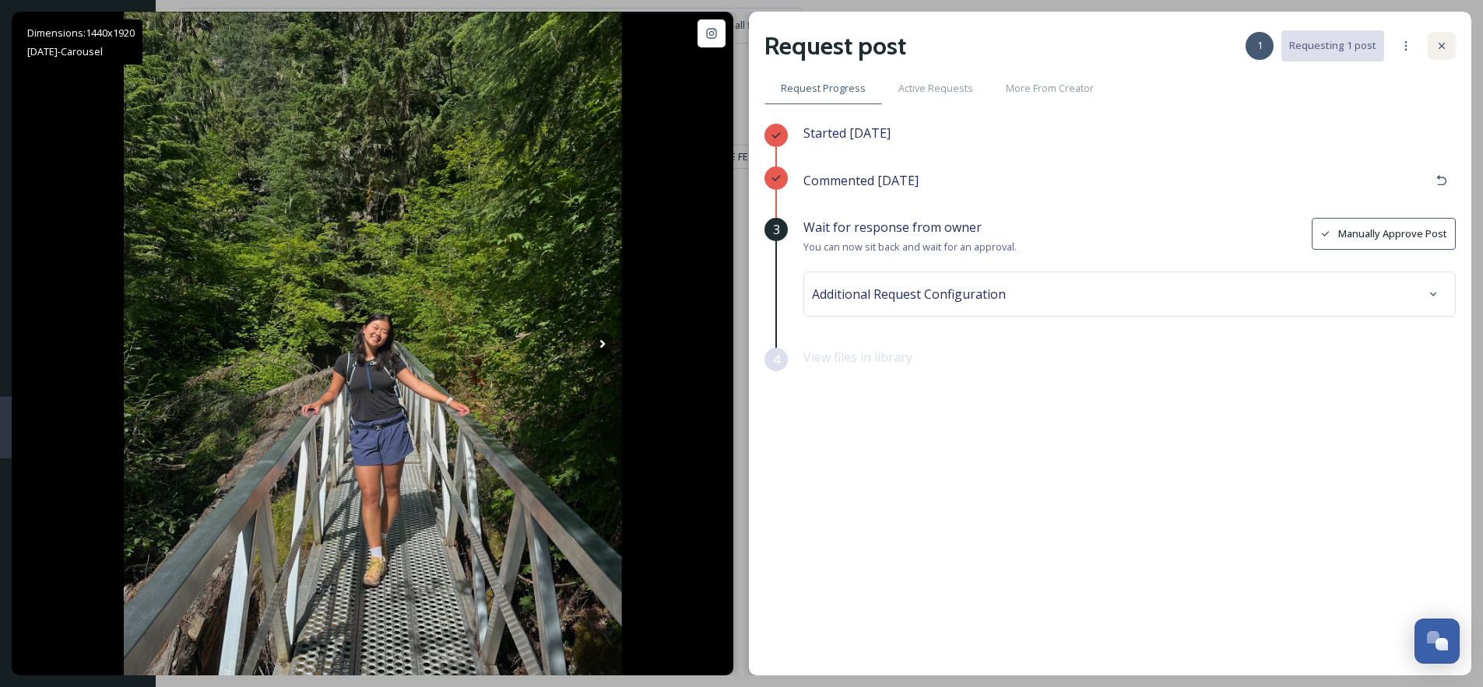
click at [1449, 51] on div at bounding box center [1441, 46] width 28 height 28
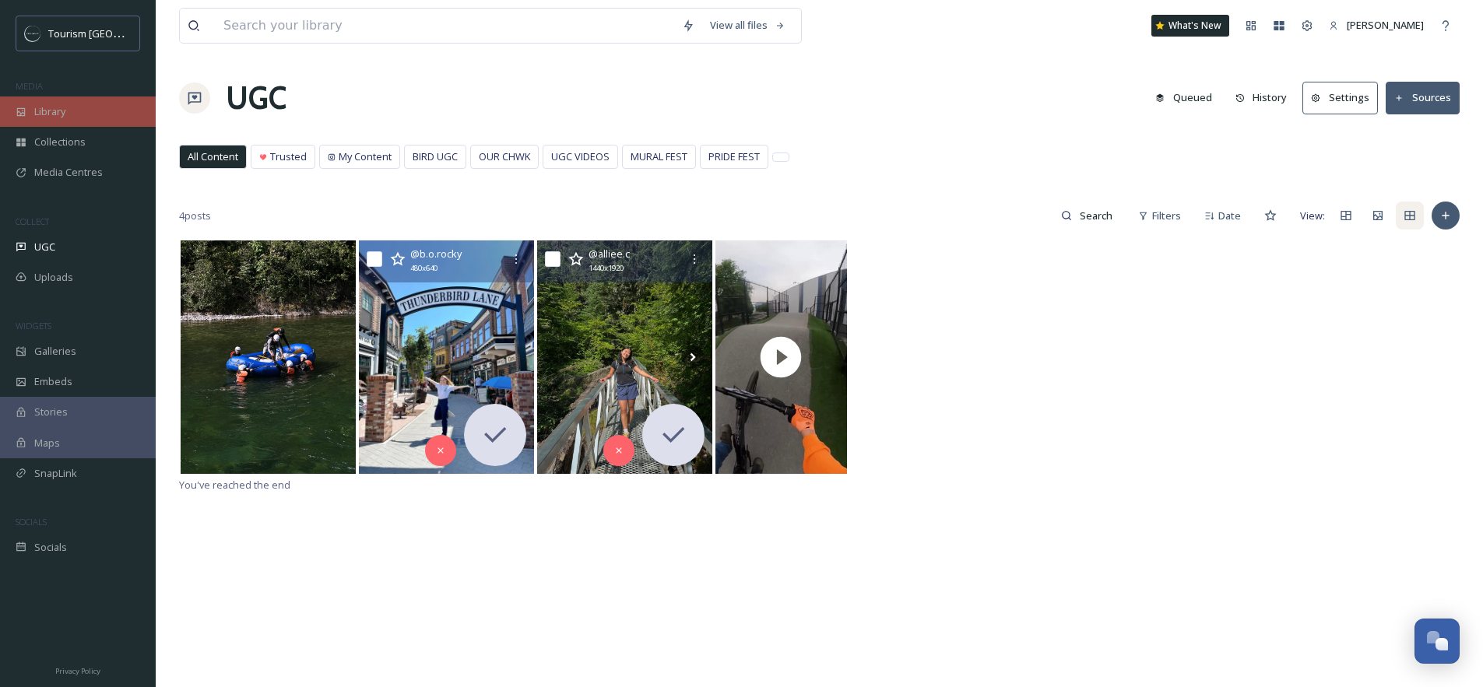
click at [60, 114] on span "Library" at bounding box center [49, 111] width 31 height 15
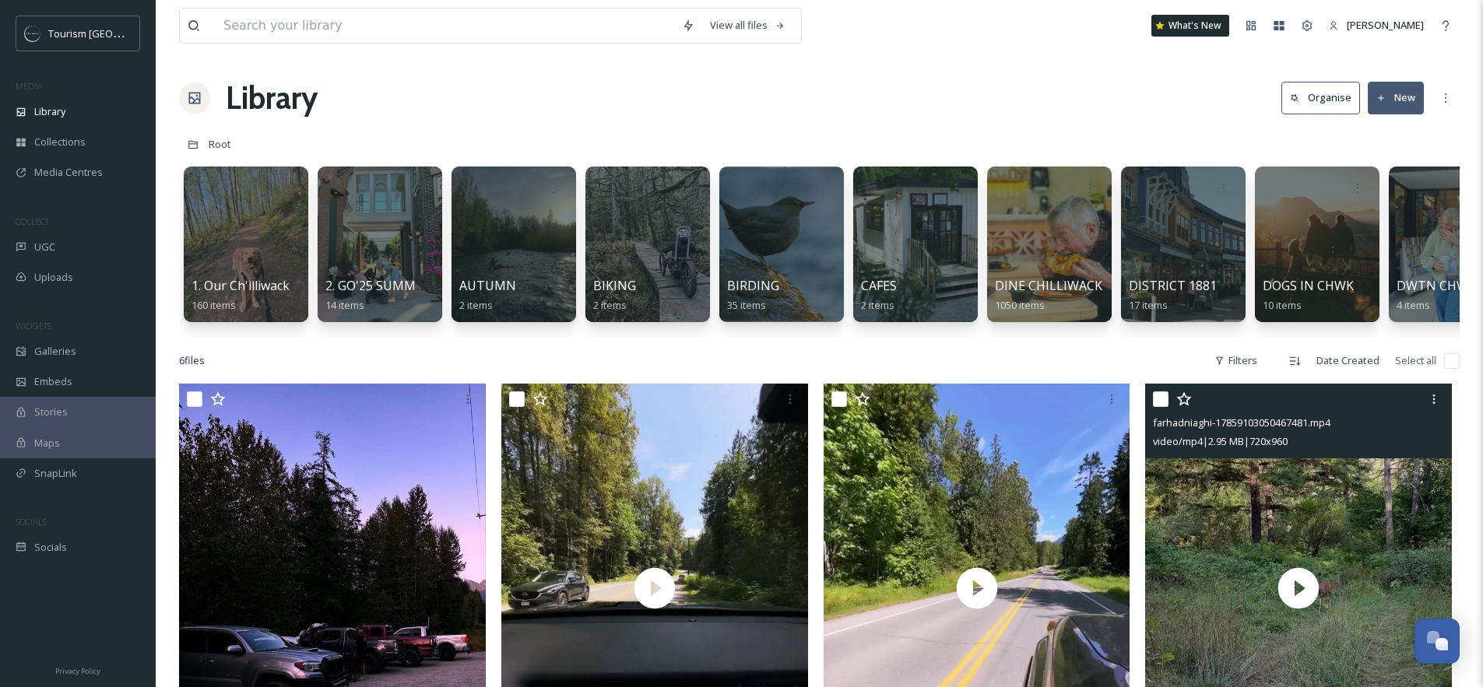
click at [1160, 407] on input "checkbox" at bounding box center [1161, 399] width 16 height 16
checkbox input "true"
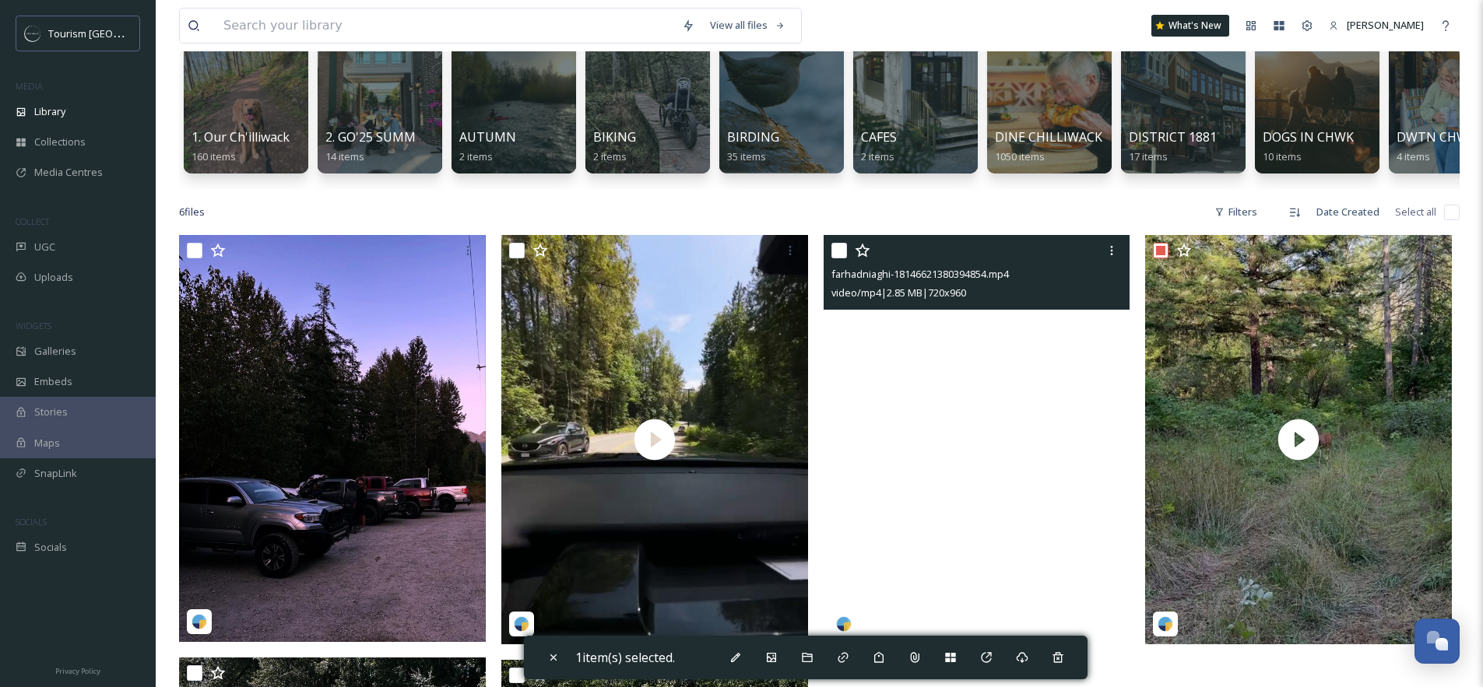
scroll to position [149, 0]
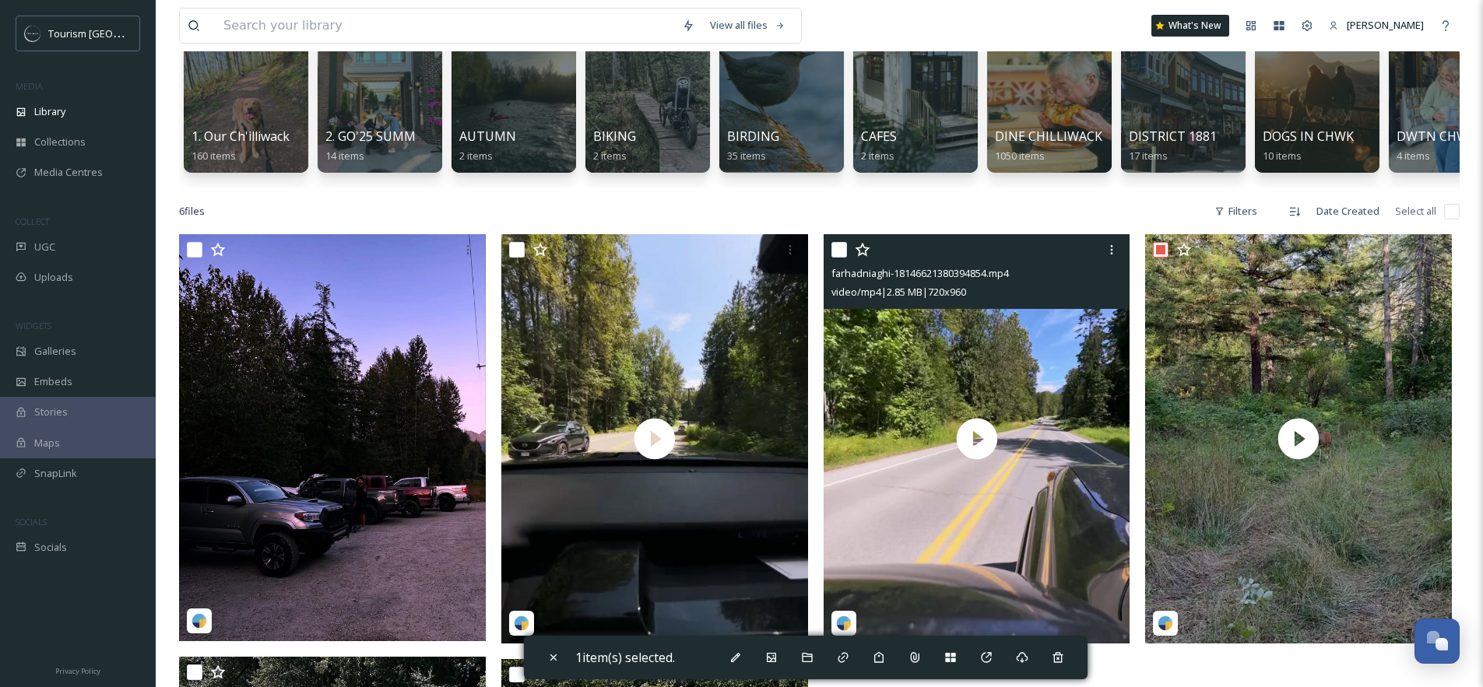
click at [841, 258] on input "checkbox" at bounding box center [839, 250] width 16 height 16
checkbox input "true"
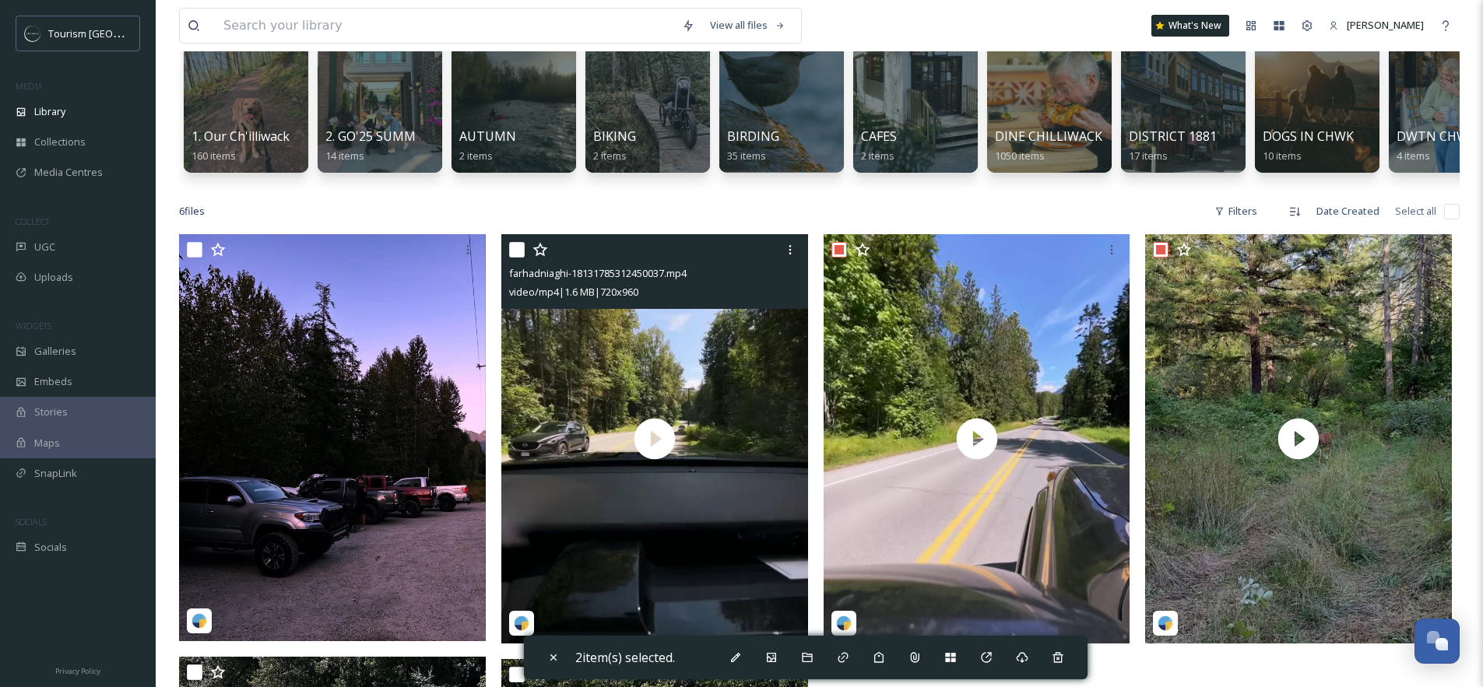
click at [516, 258] on input "checkbox" at bounding box center [517, 250] width 16 height 16
checkbox input "true"
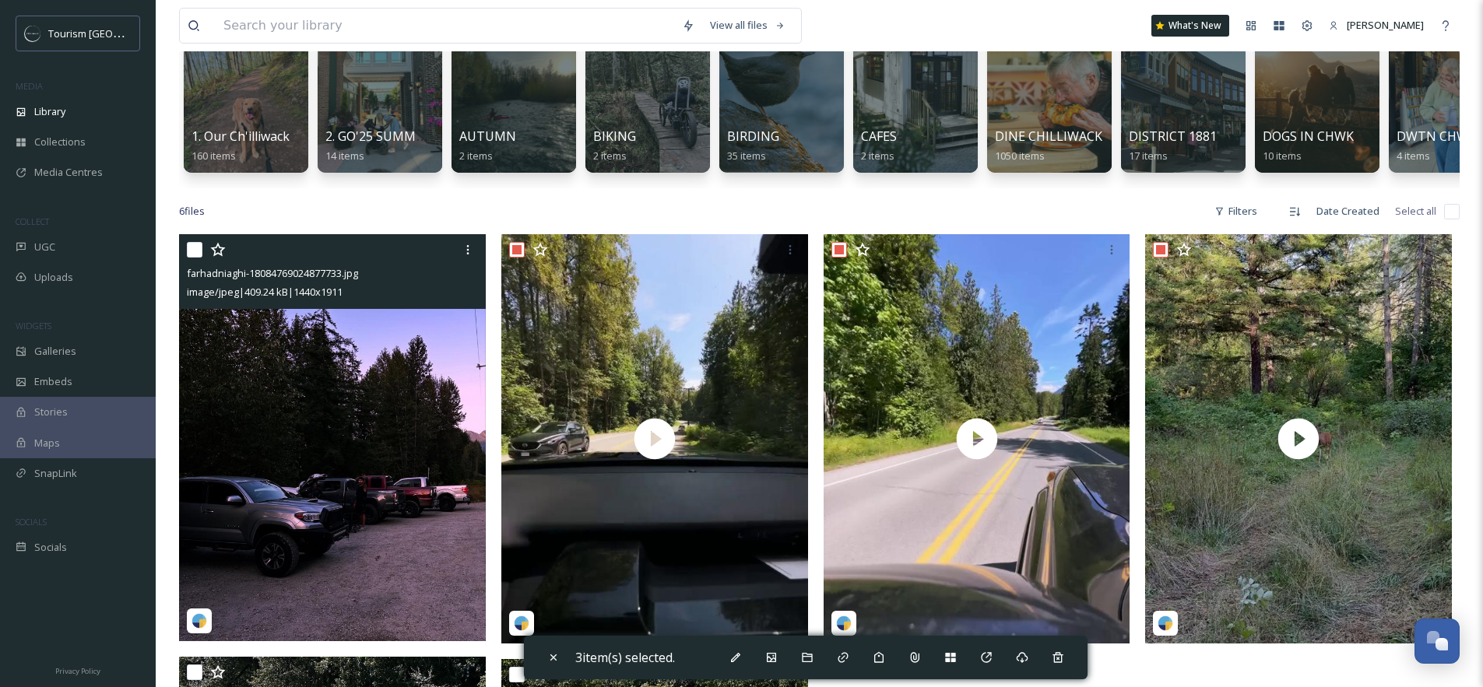
click at [191, 258] on input "checkbox" at bounding box center [195, 250] width 16 height 16
checkbox input "true"
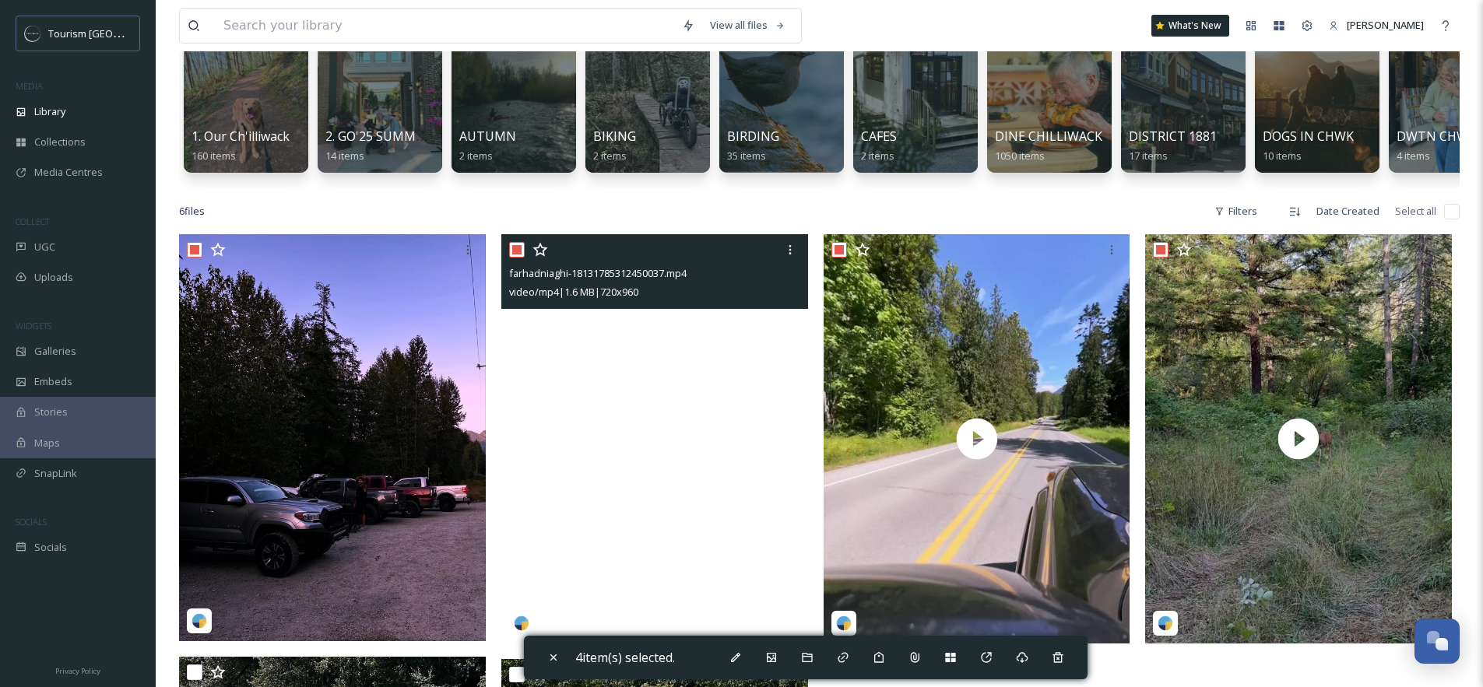
scroll to position [568, 0]
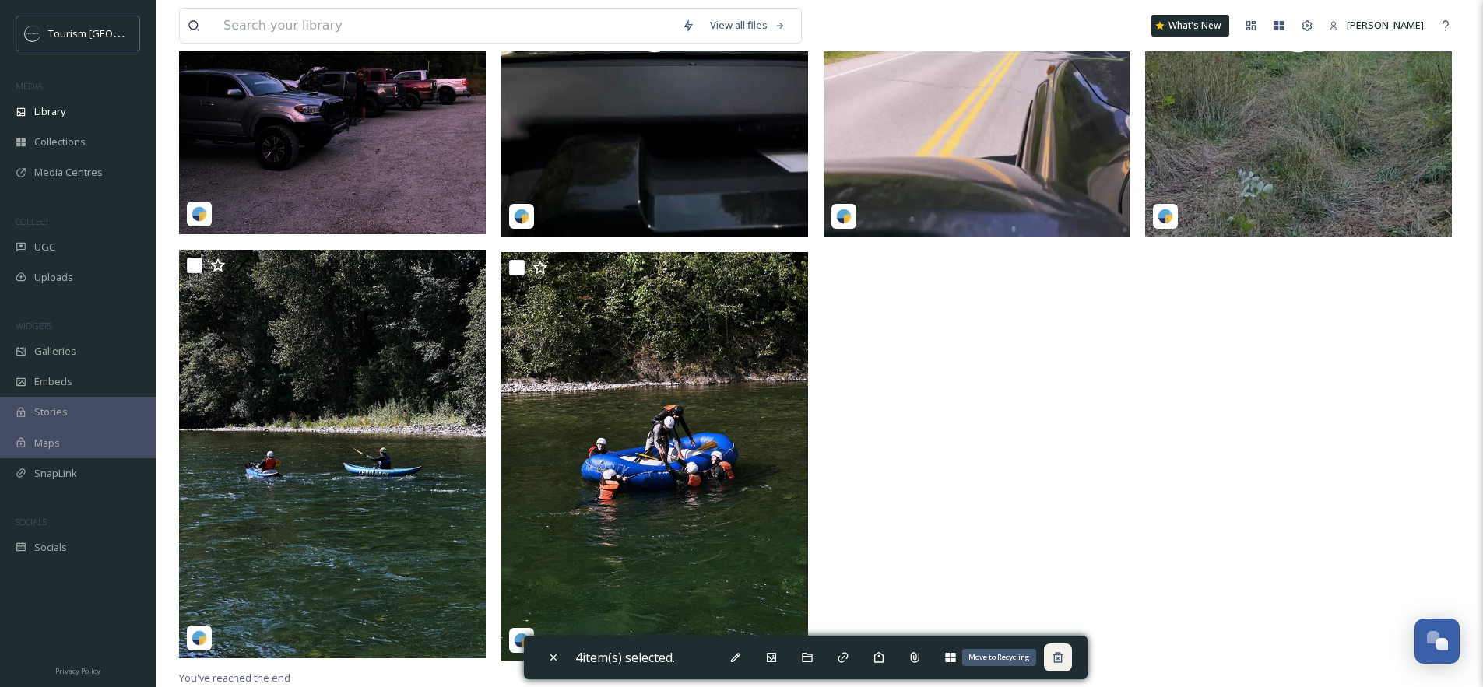
click at [1063, 661] on icon at bounding box center [1057, 657] width 12 height 12
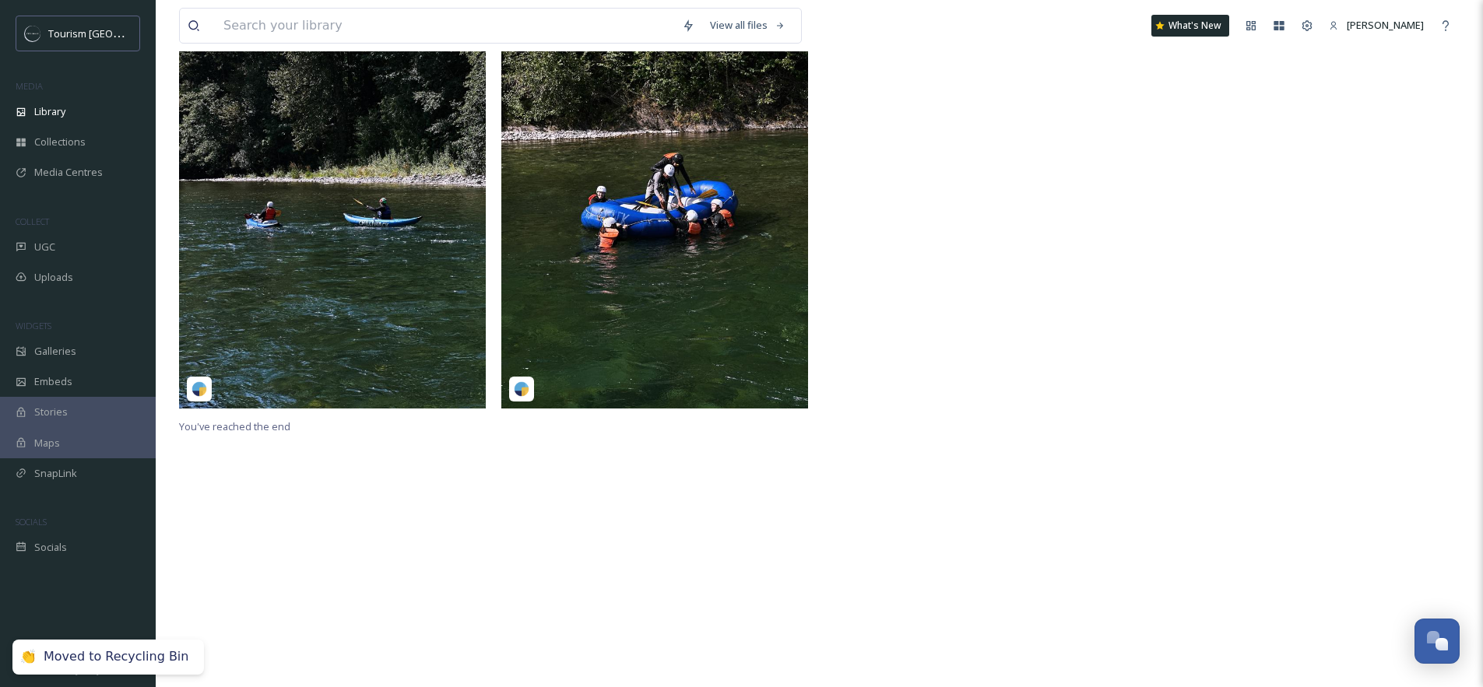
scroll to position [146, 0]
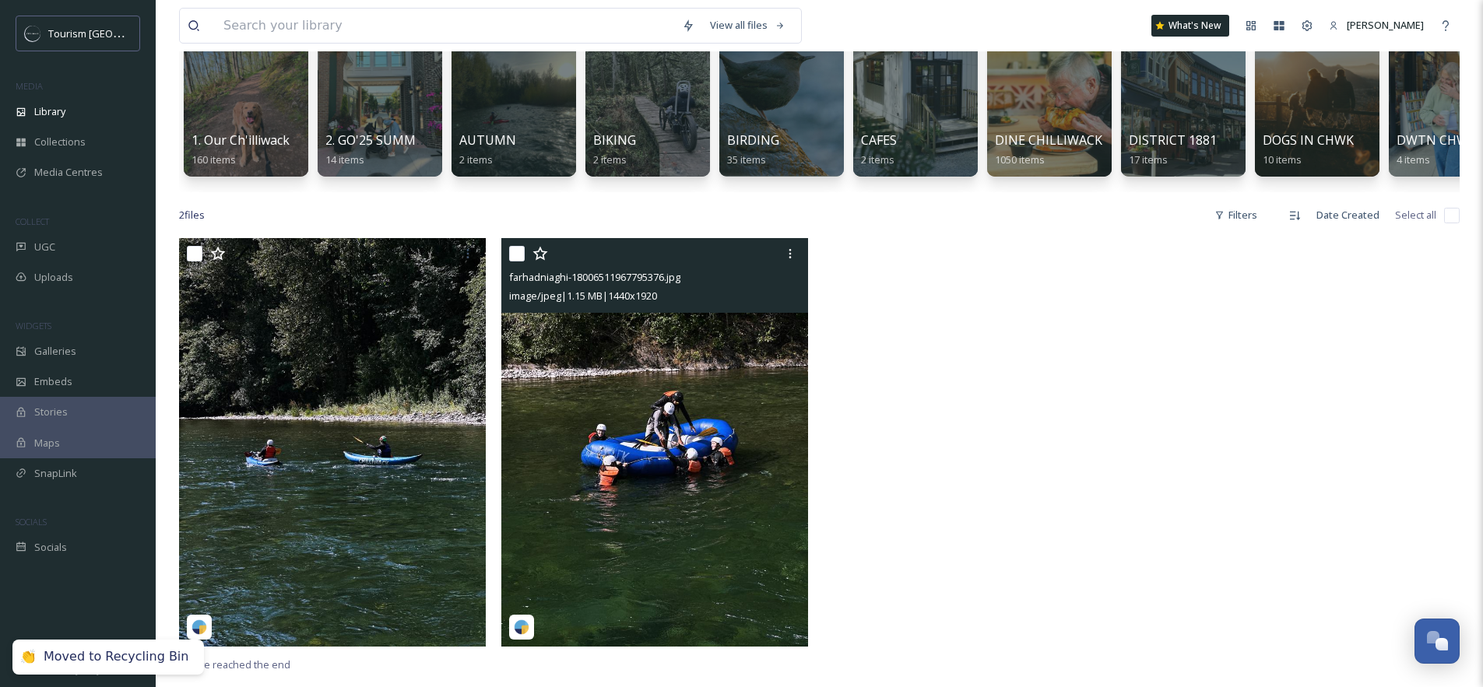
click at [517, 261] on input "checkbox" at bounding box center [517, 254] width 16 height 16
checkbox input "true"
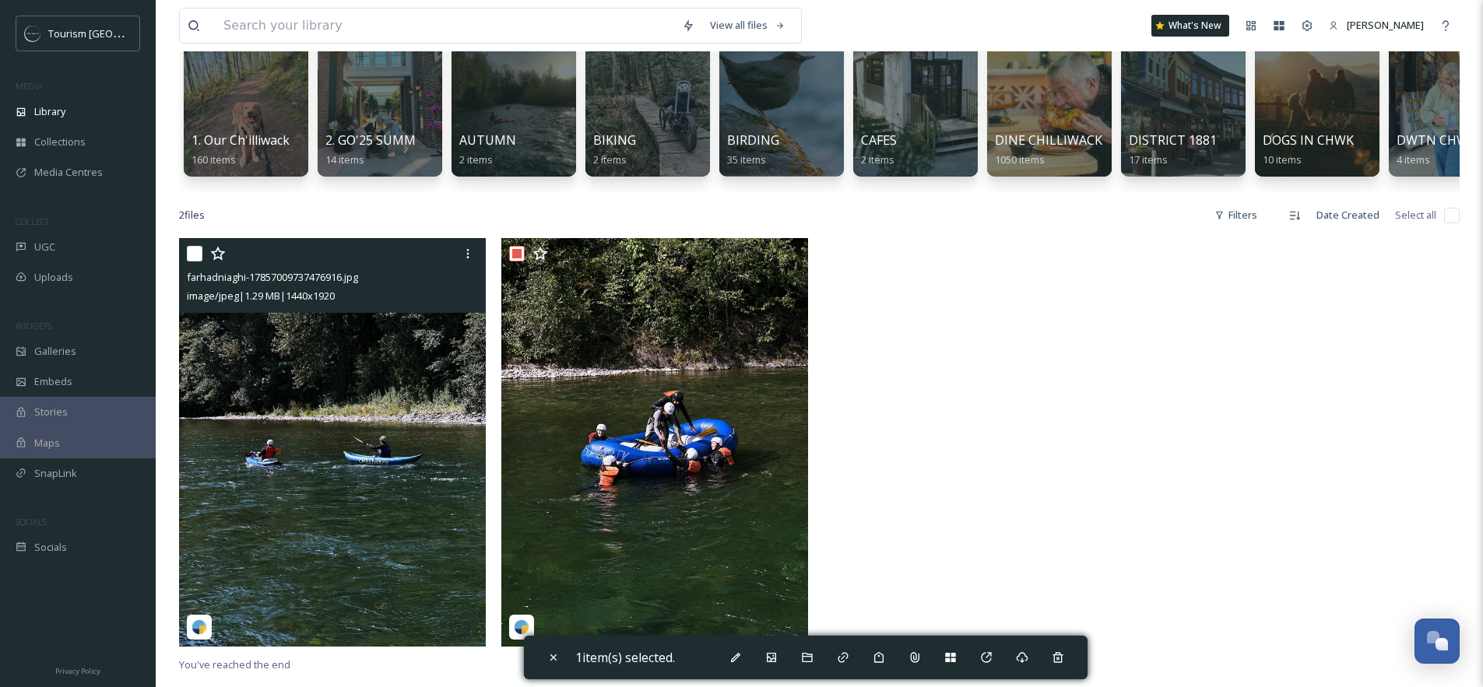
click at [198, 261] on input "checkbox" at bounding box center [195, 254] width 16 height 16
checkbox input "true"
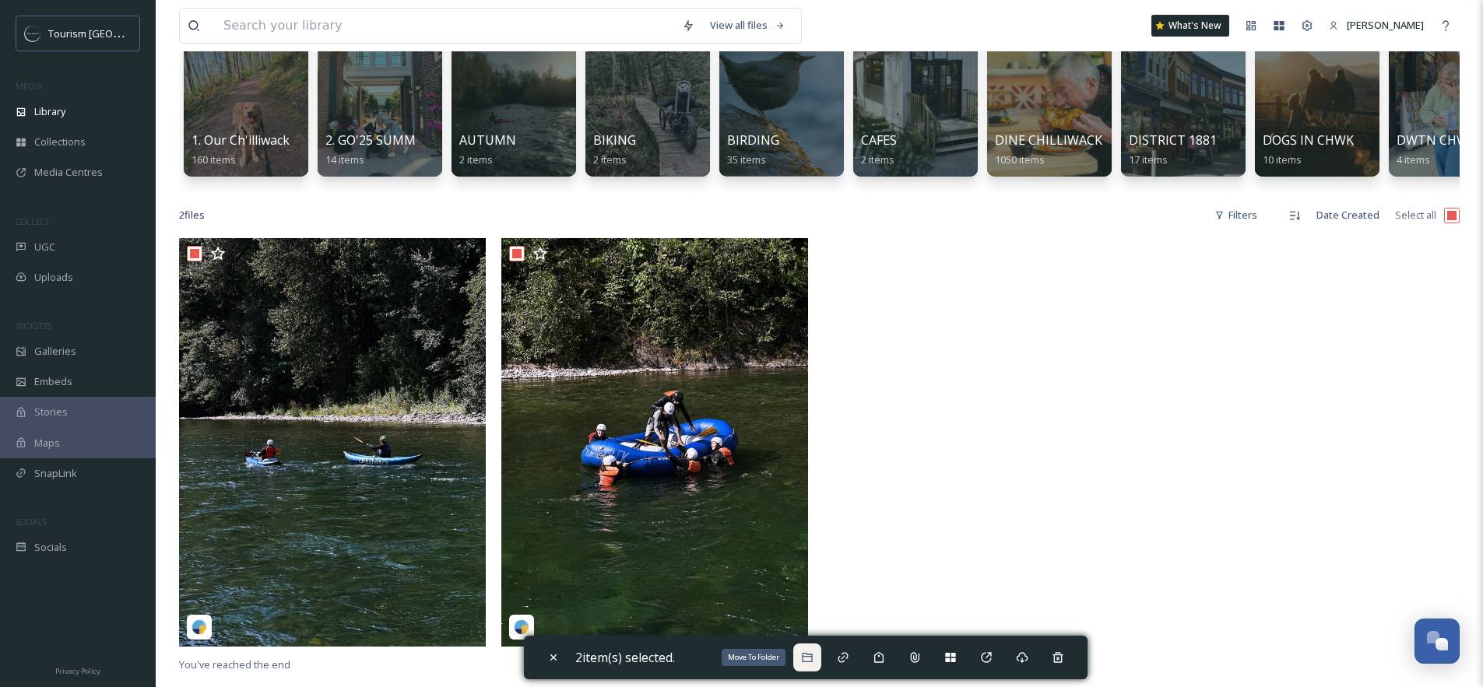
click at [812, 658] on icon at bounding box center [807, 657] width 12 height 12
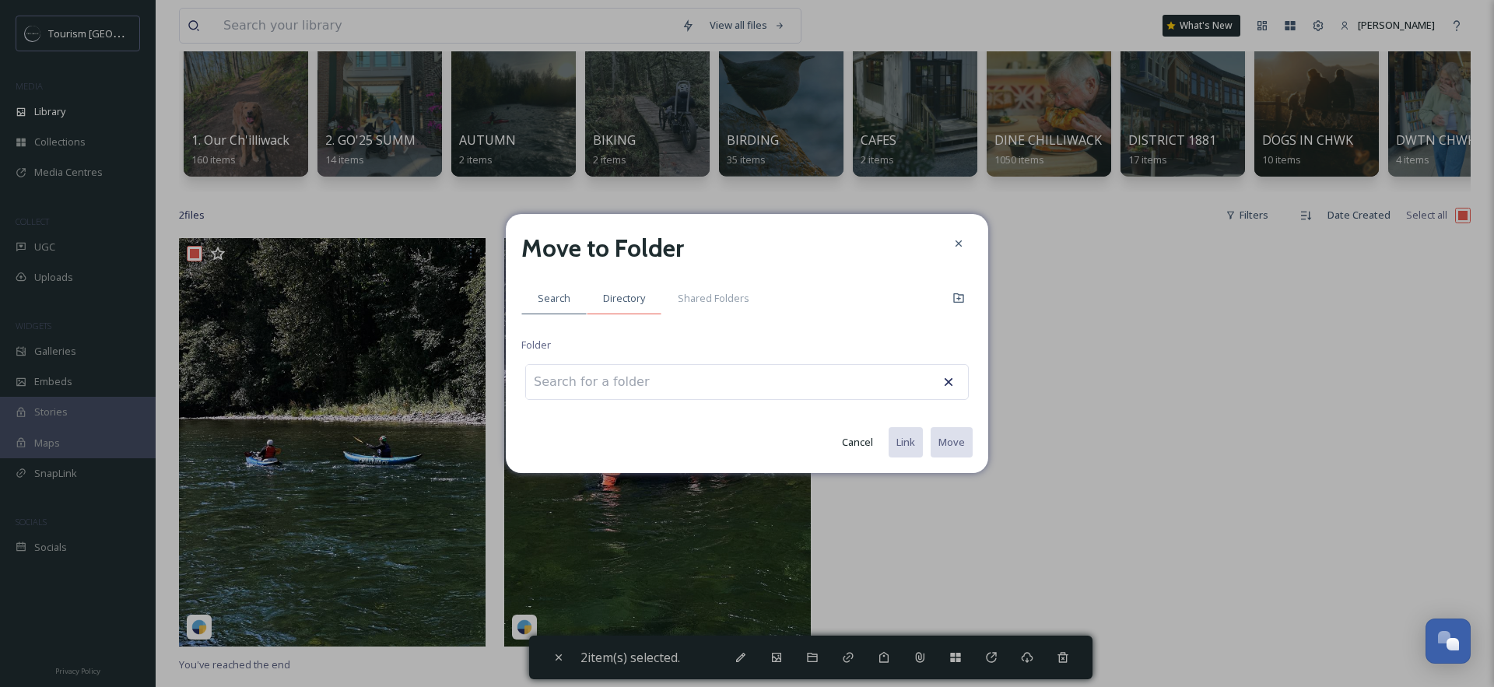
click at [630, 295] on span "Directory" at bounding box center [624, 298] width 42 height 15
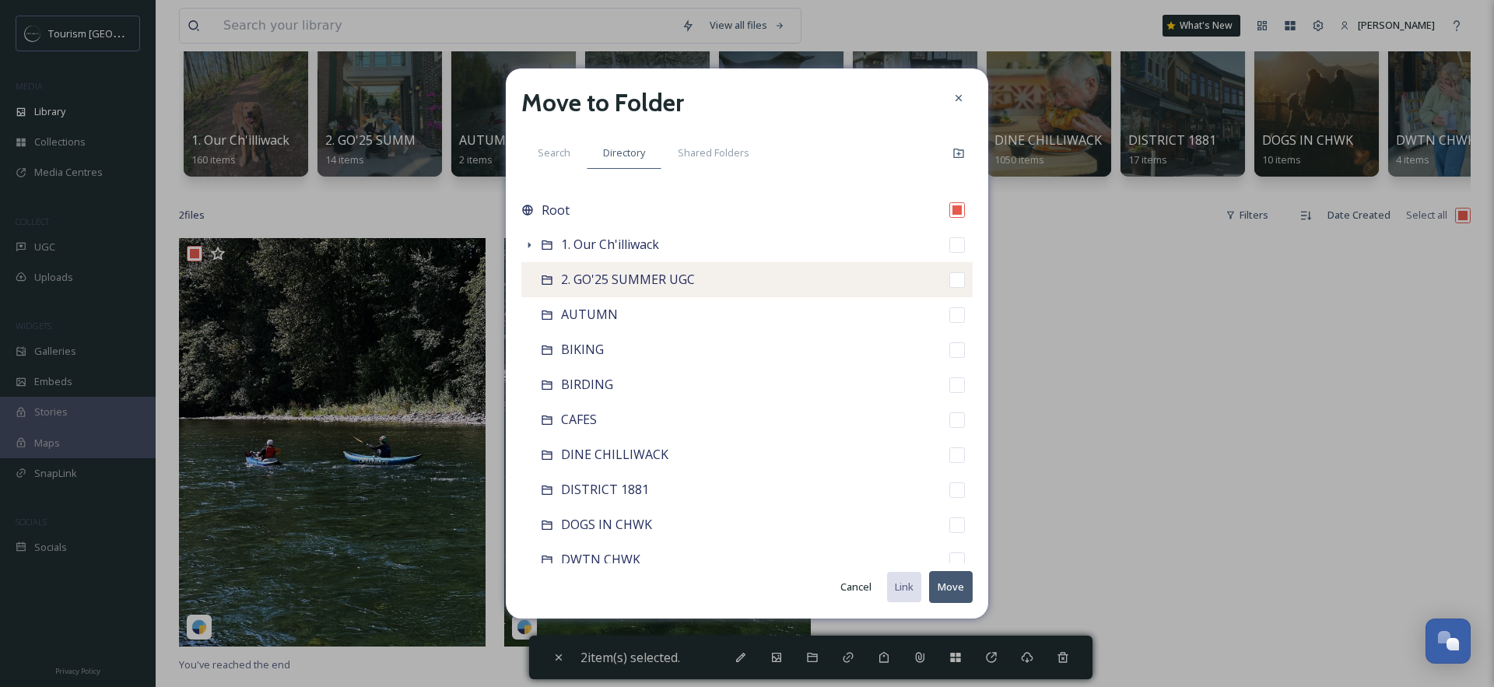
click at [949, 280] on input "checkbox" at bounding box center [957, 280] width 16 height 16
checkbox input "true"
checkbox input "false"
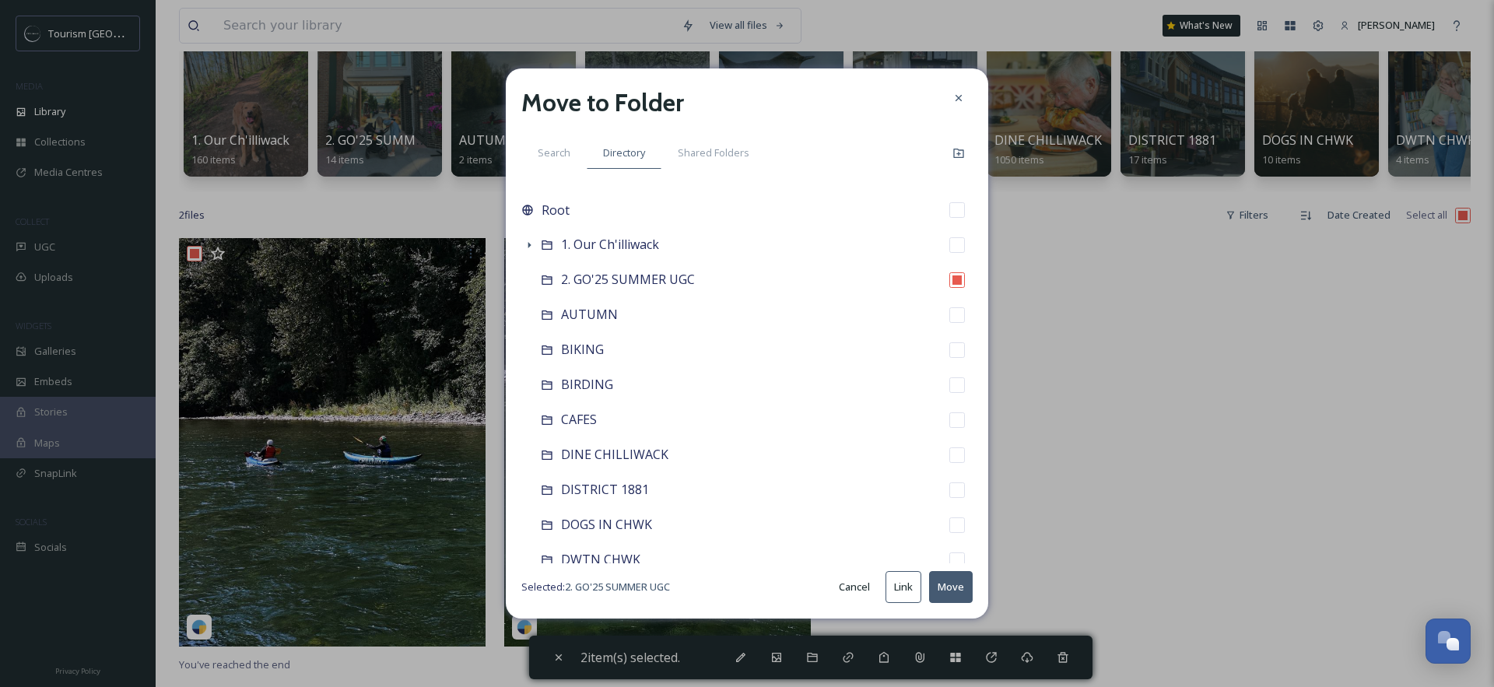
click at [955, 584] on button "Move" at bounding box center [951, 587] width 44 height 32
checkbox input "false"
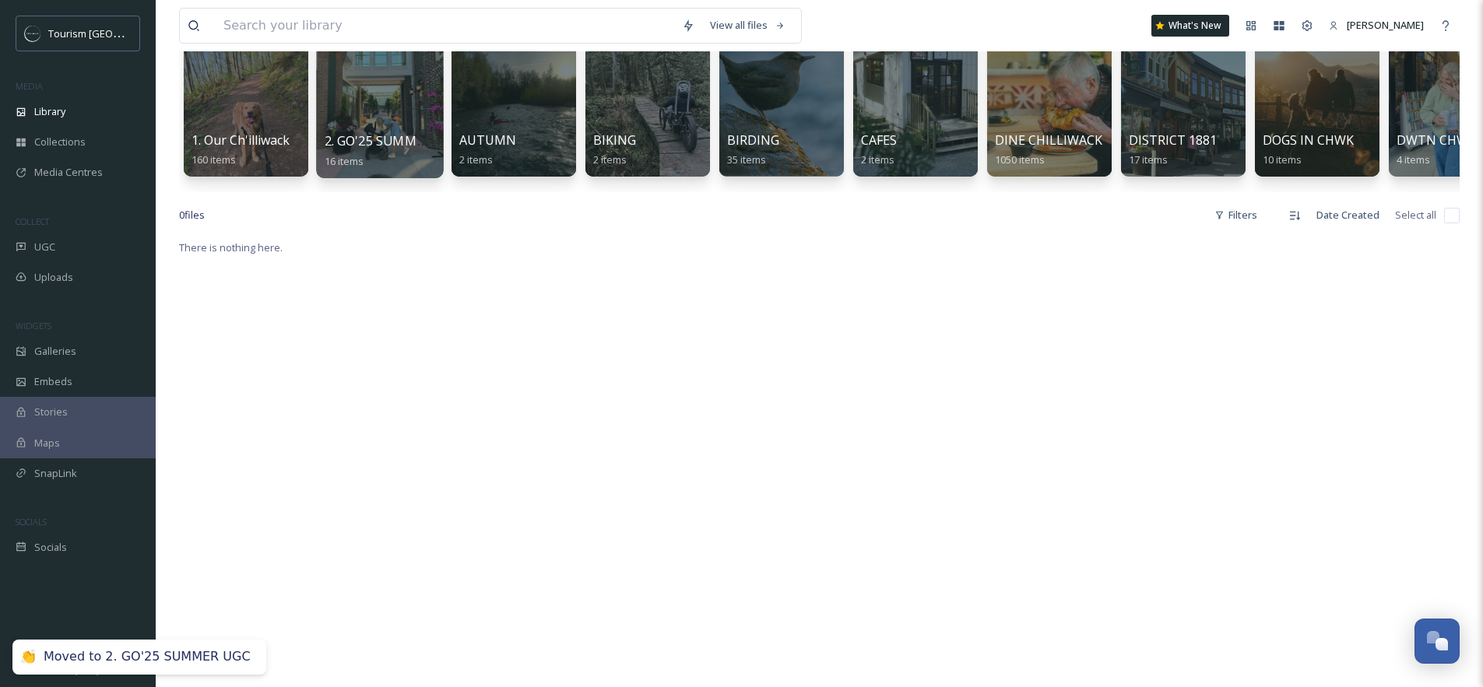
click at [404, 111] on div at bounding box center [379, 98] width 127 height 159
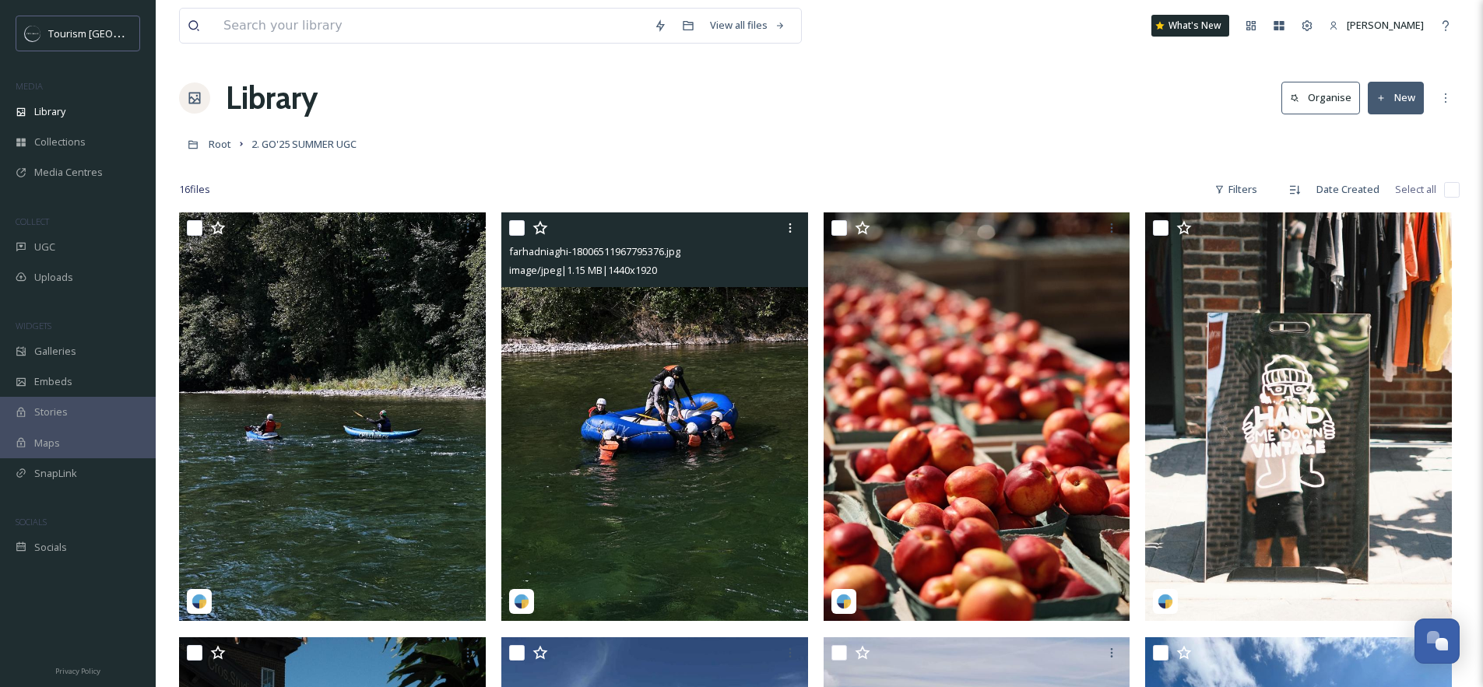
click at [518, 226] on input "checkbox" at bounding box center [517, 228] width 16 height 16
checkbox input "true"
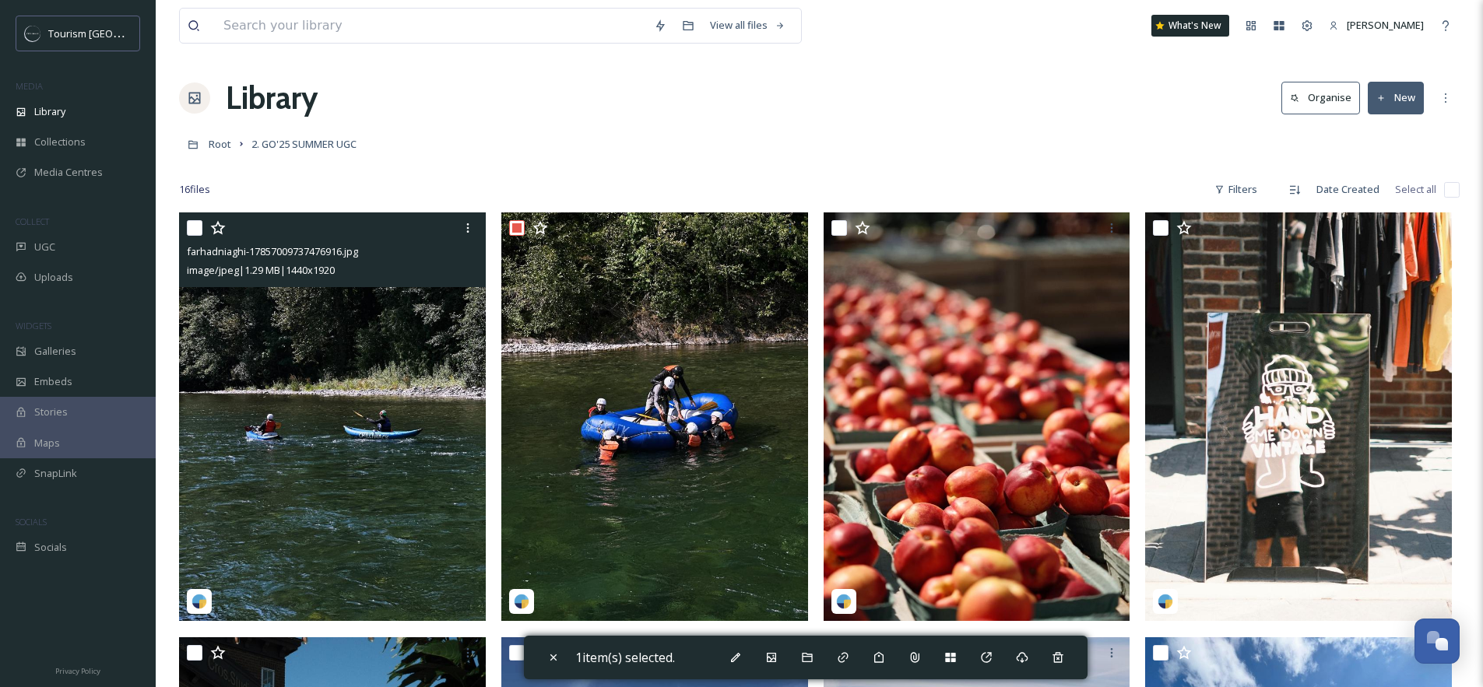
click at [193, 224] on input "checkbox" at bounding box center [195, 228] width 16 height 16
checkbox input "true"
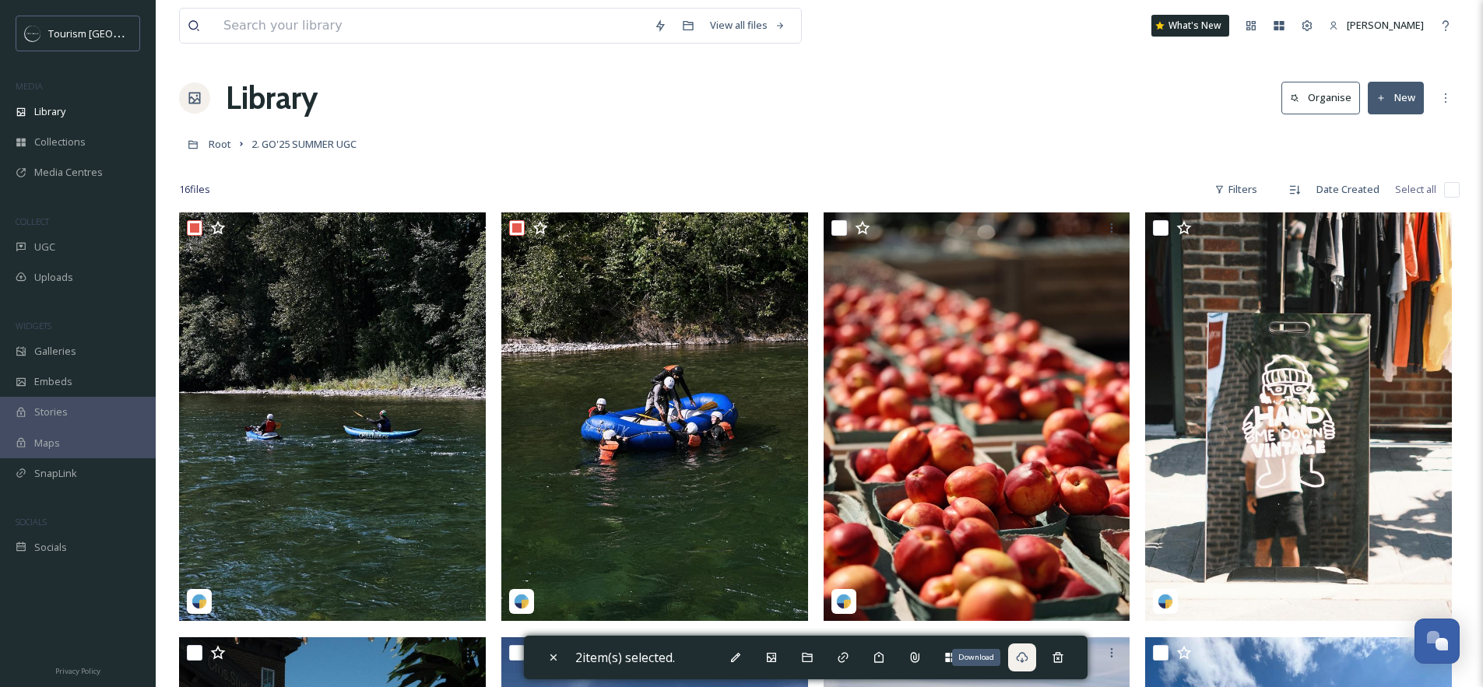
click at [1024, 665] on div "Download" at bounding box center [1022, 658] width 28 height 28
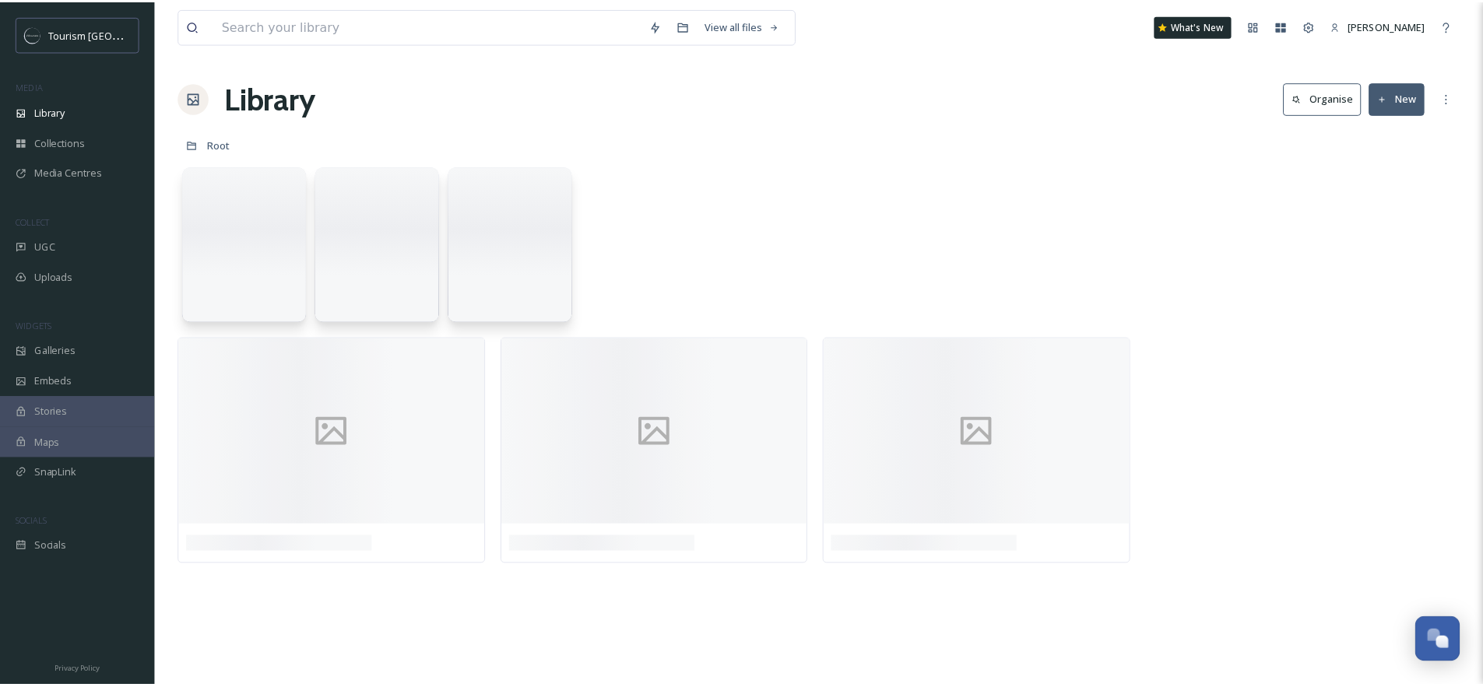
scroll to position [255, 0]
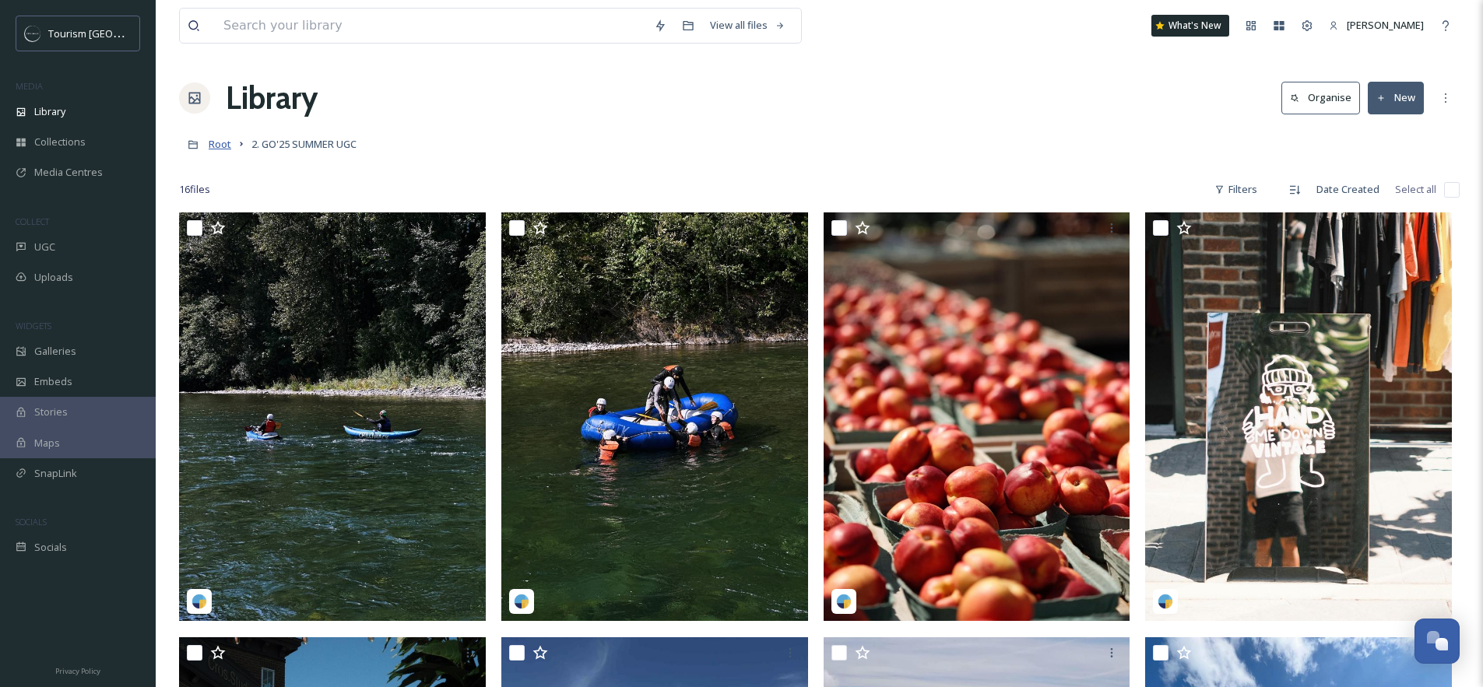
click at [209, 142] on span "Root" at bounding box center [220, 144] width 23 height 14
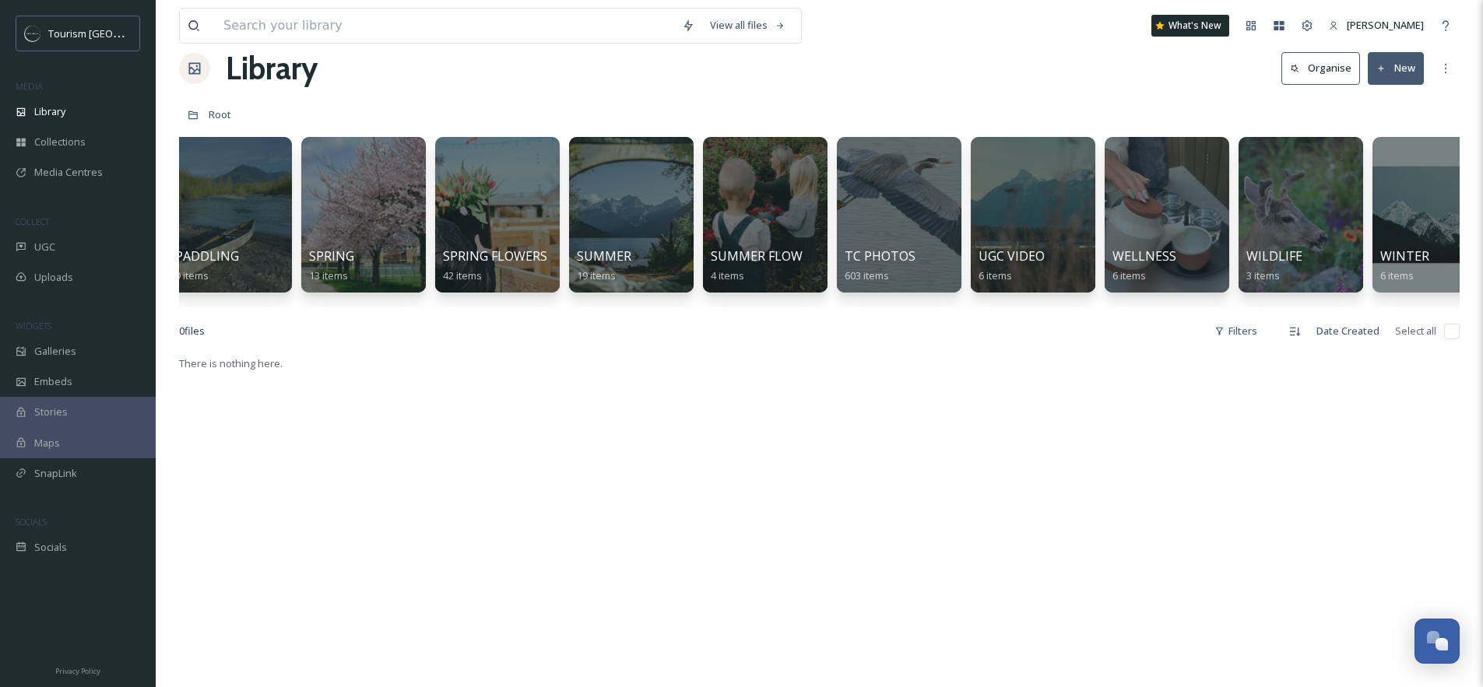
scroll to position [0, 2269]
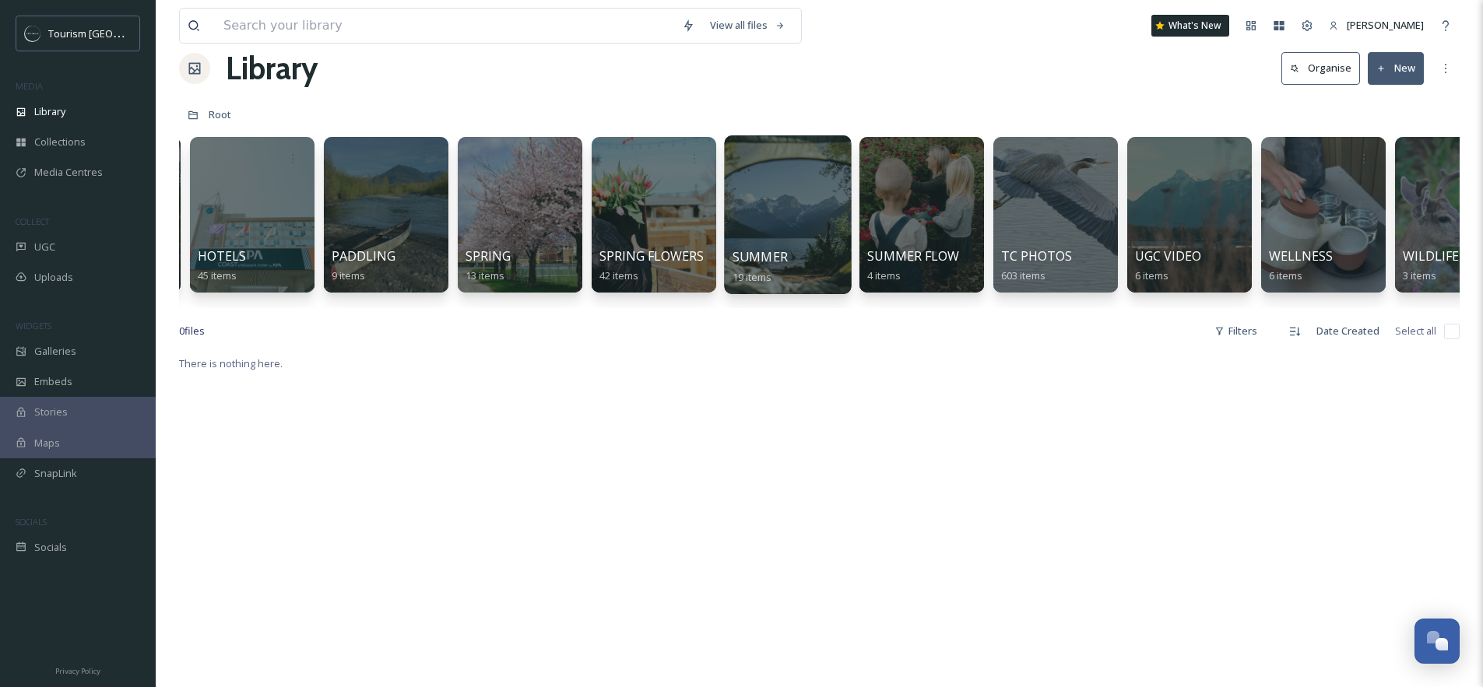
click at [765, 198] on div at bounding box center [787, 214] width 127 height 159
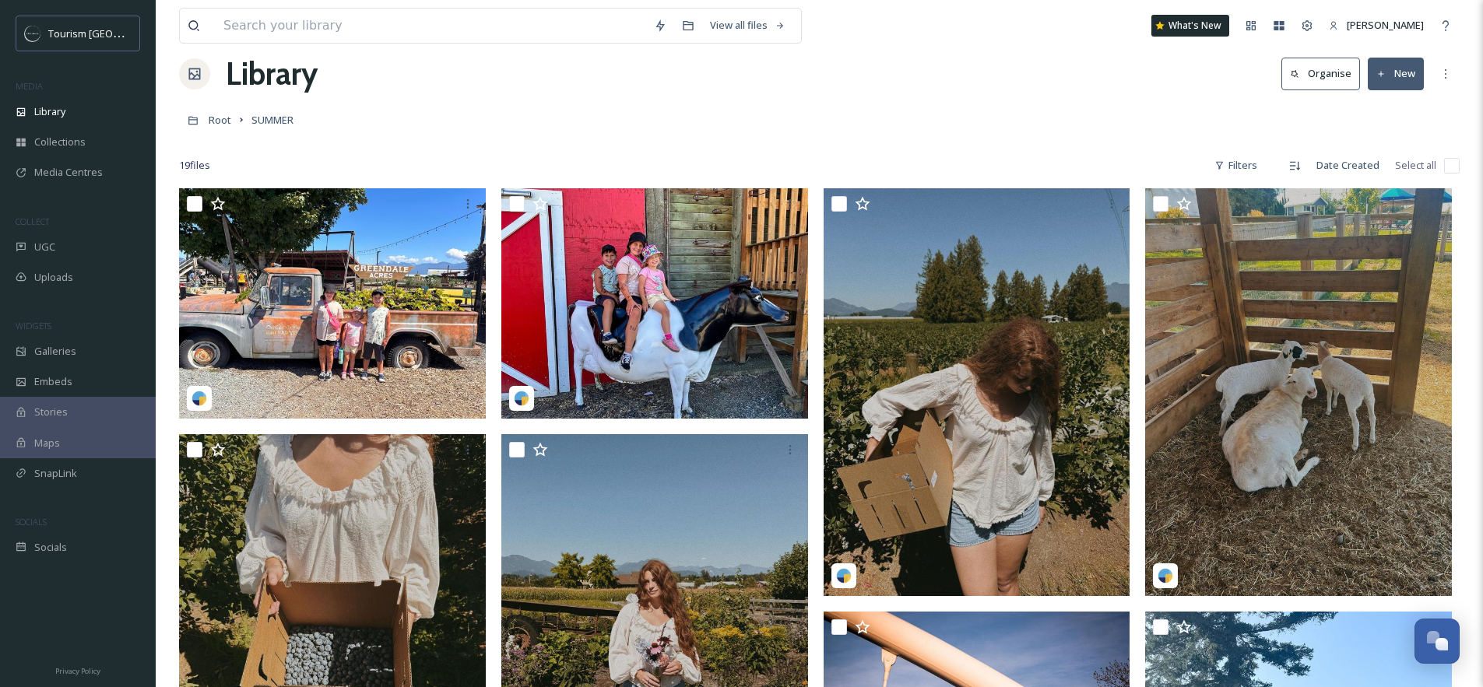
scroll to position [25, 0]
click at [268, 119] on span "SUMMER" at bounding box center [272, 119] width 42 height 14
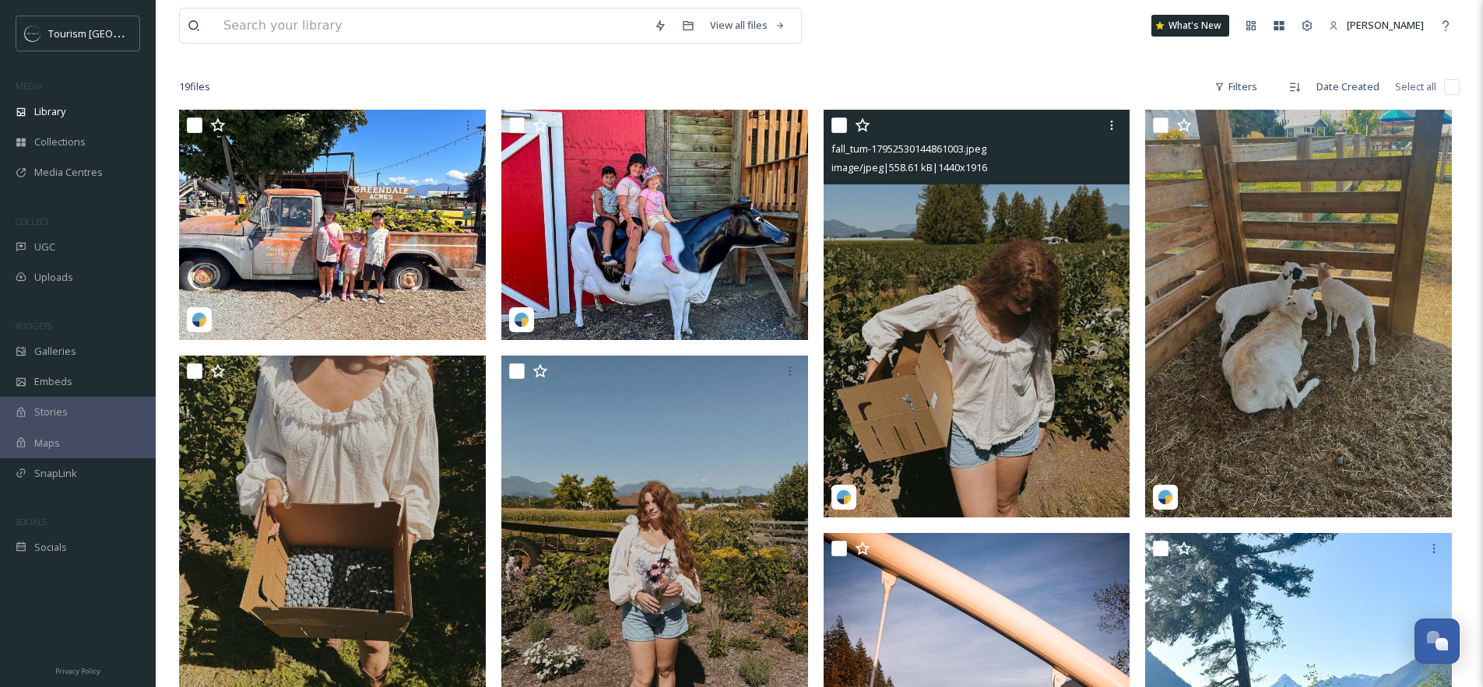
scroll to position [346, 0]
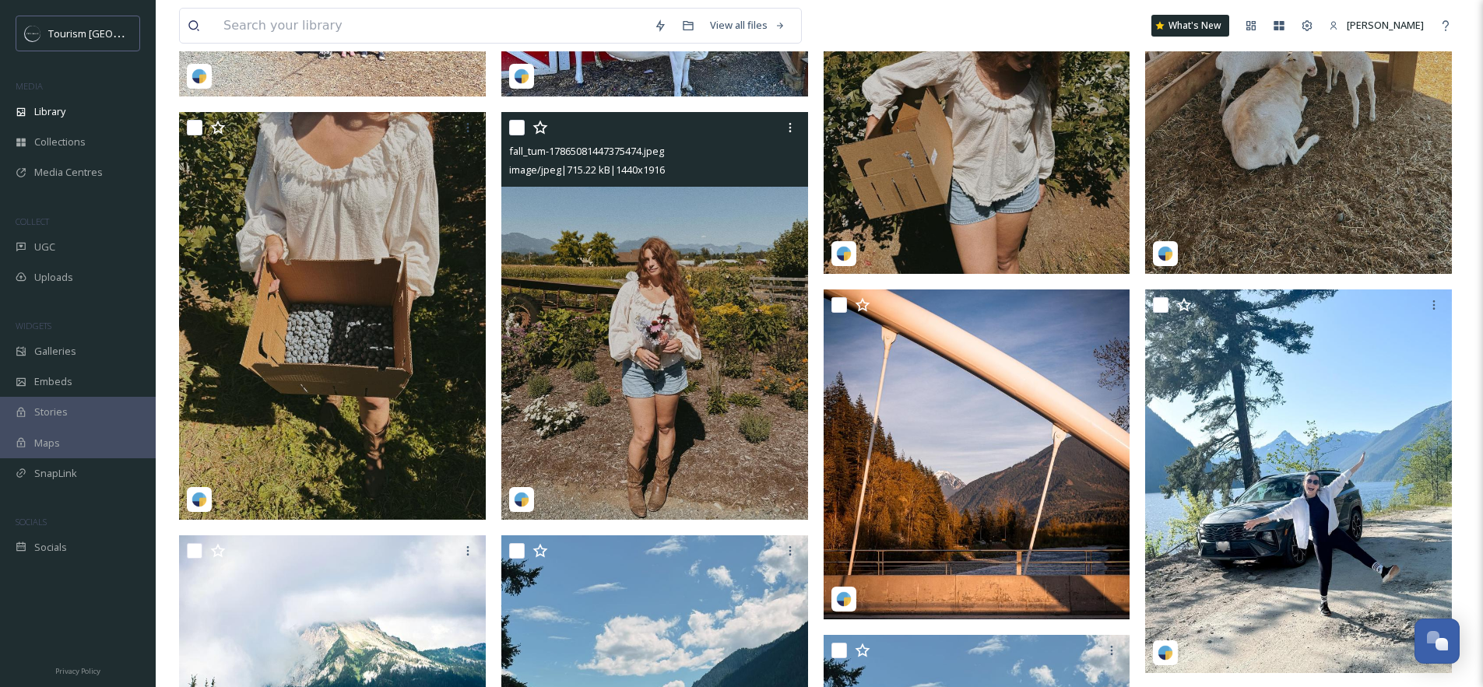
click at [518, 128] on input "checkbox" at bounding box center [517, 128] width 16 height 16
checkbox input "true"
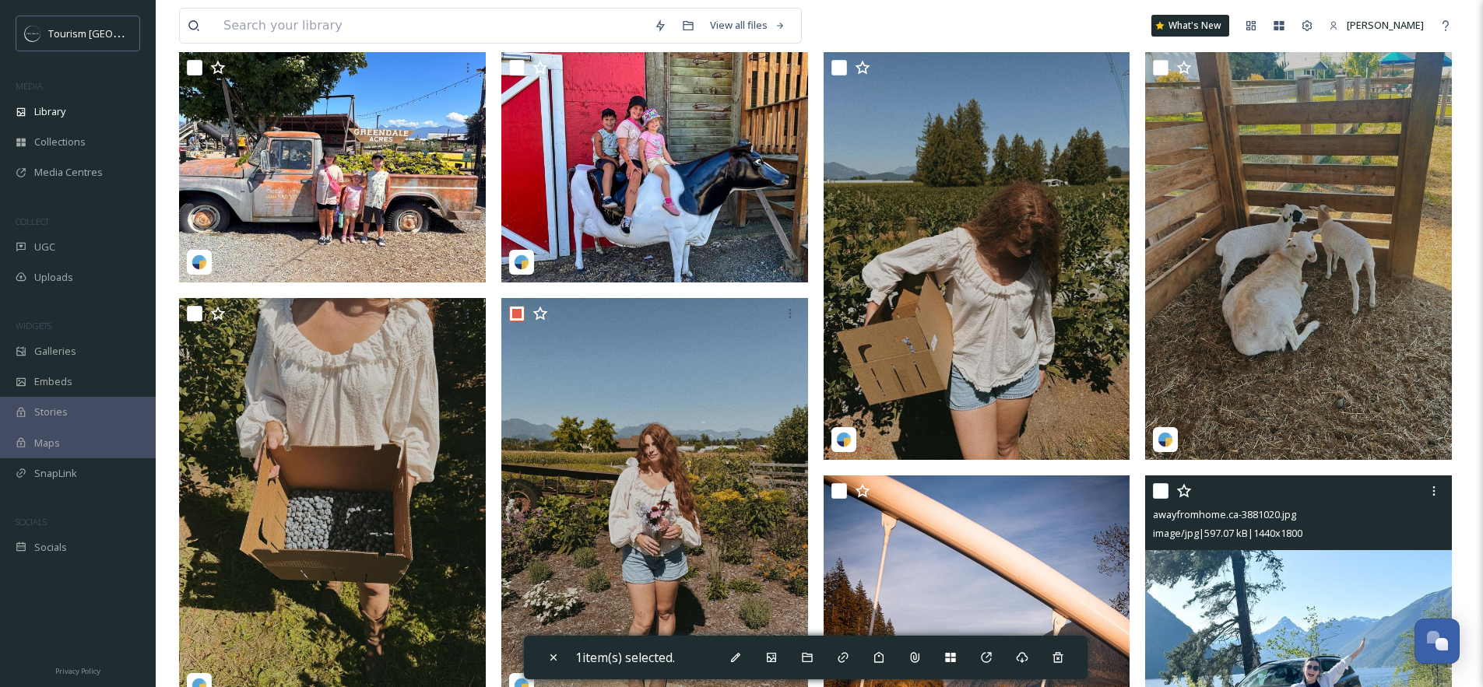
scroll to position [2, 0]
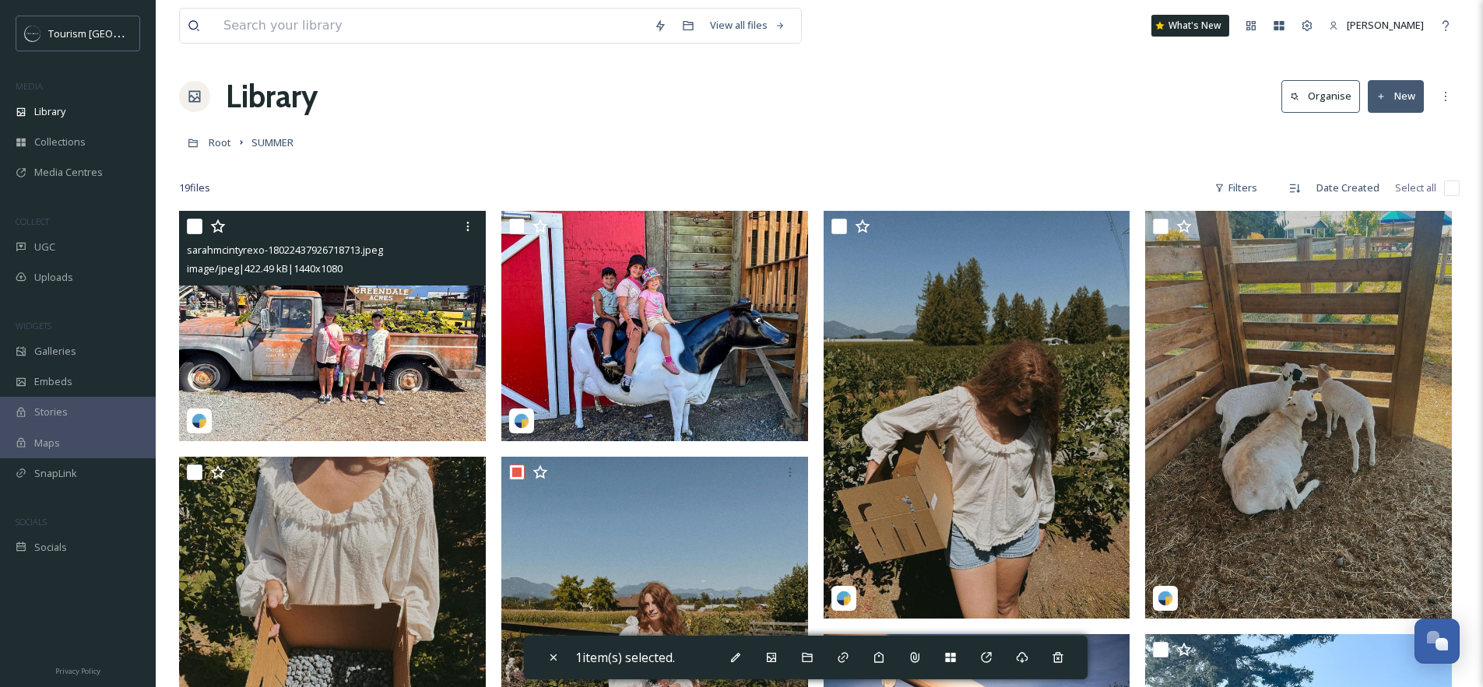
click at [190, 227] on input "checkbox" at bounding box center [195, 227] width 16 height 16
checkbox input "true"
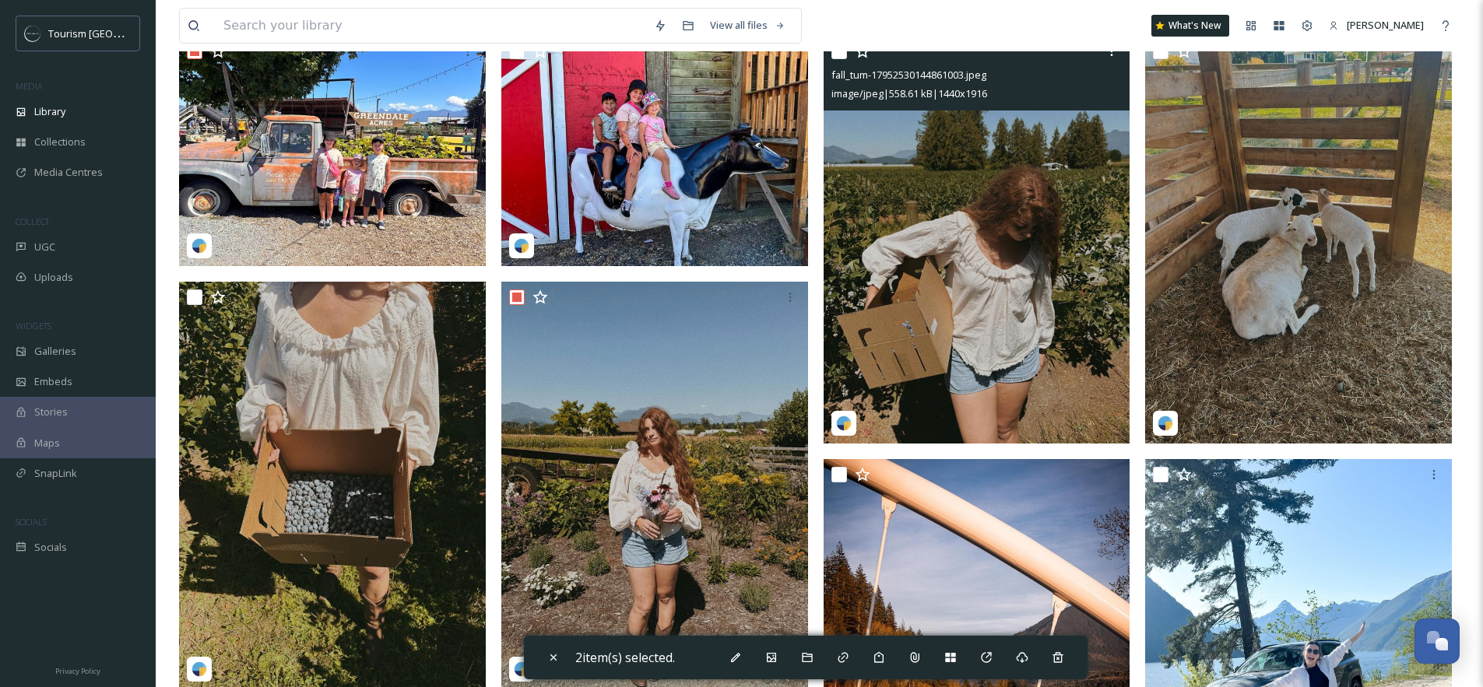
scroll to position [487, 0]
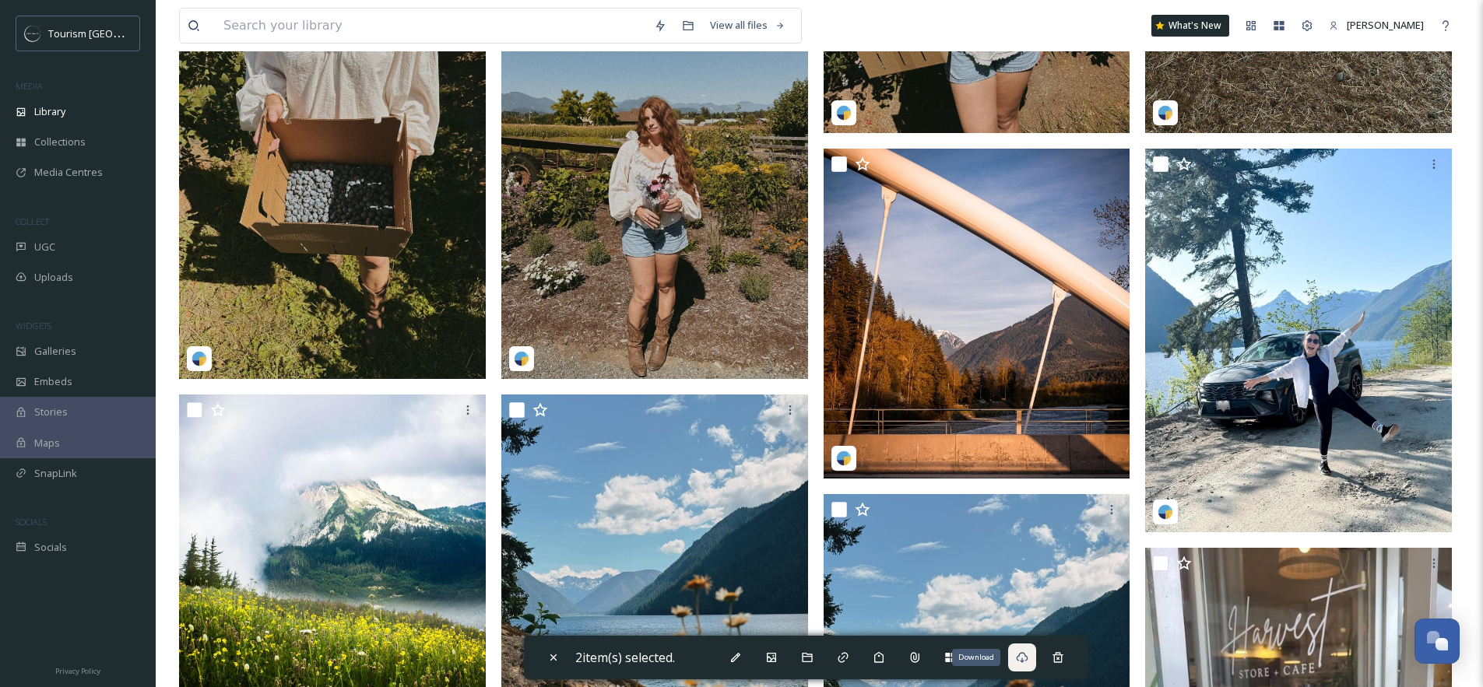
click at [1025, 655] on icon at bounding box center [1022, 657] width 12 height 12
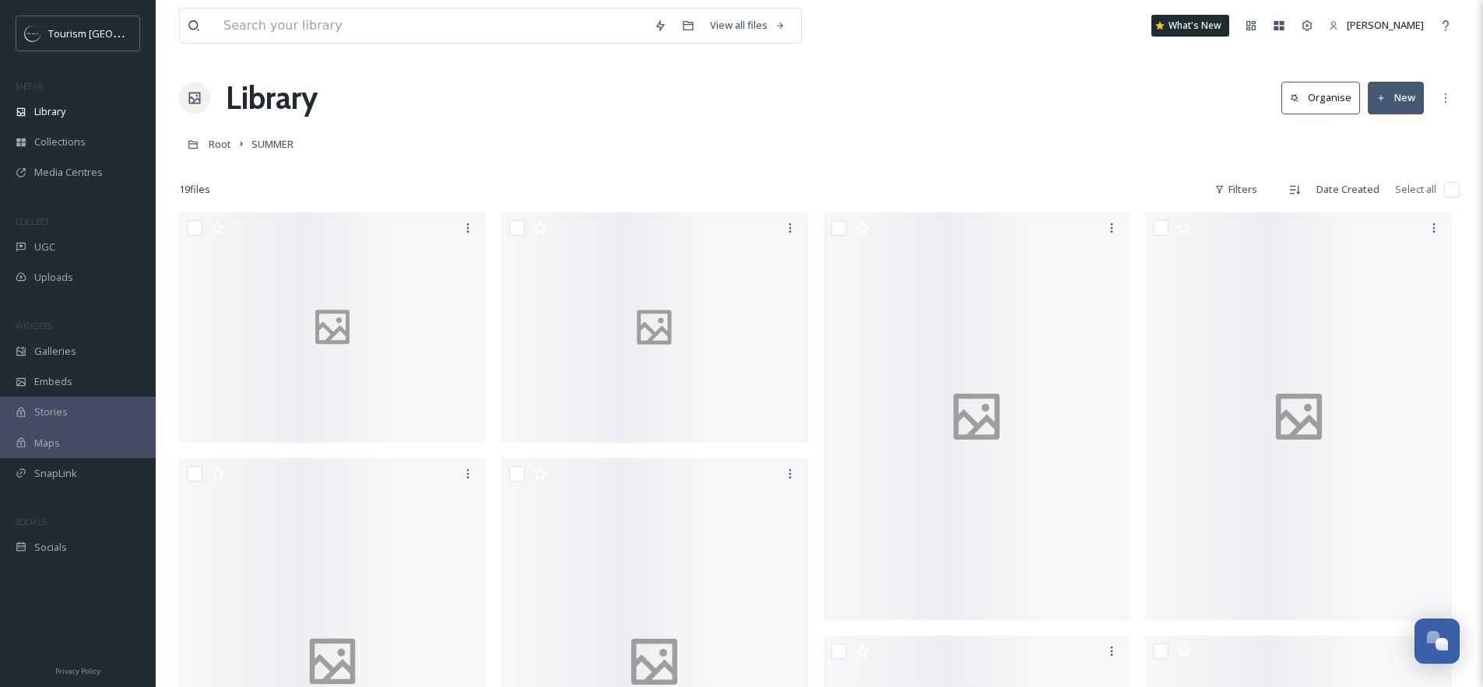
scroll to position [255, 0]
